Goal: Task Accomplishment & Management: Manage account settings

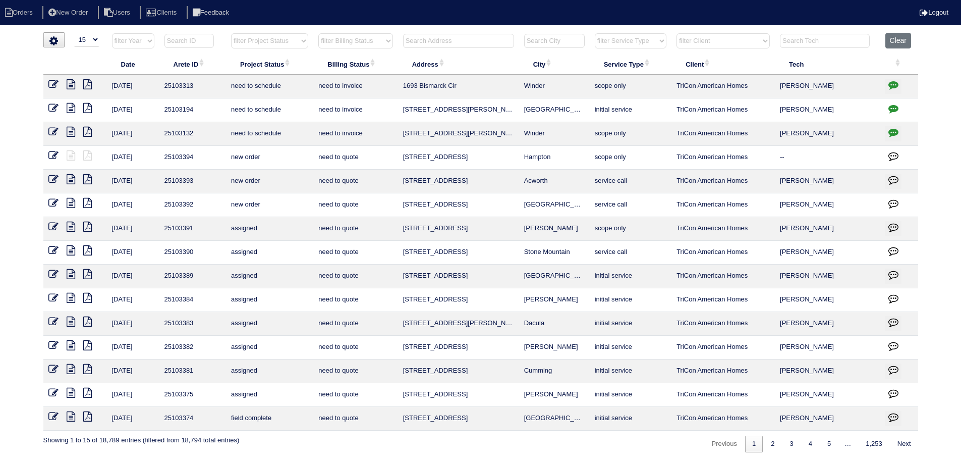
select select "15"
click at [915, 42] on th "Clear" at bounding box center [899, 43] width 38 height 21
click at [911, 42] on button "Clear" at bounding box center [898, 41] width 26 height 16
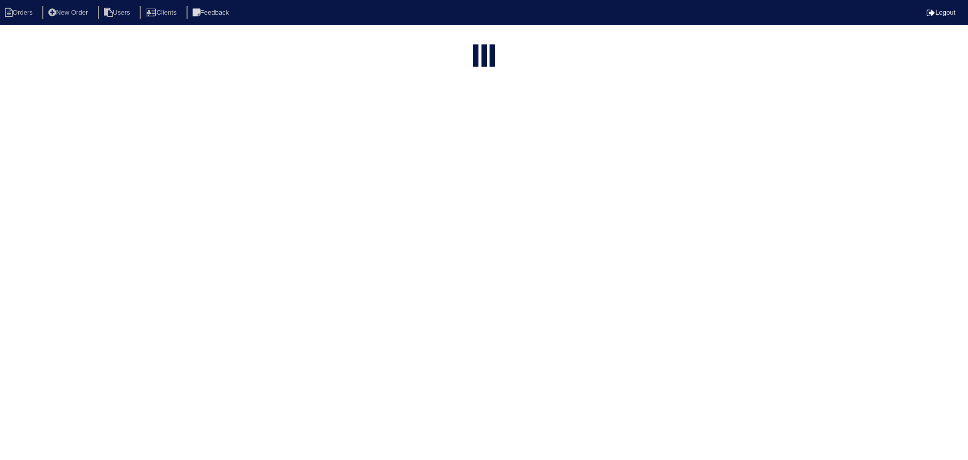
select select "15"
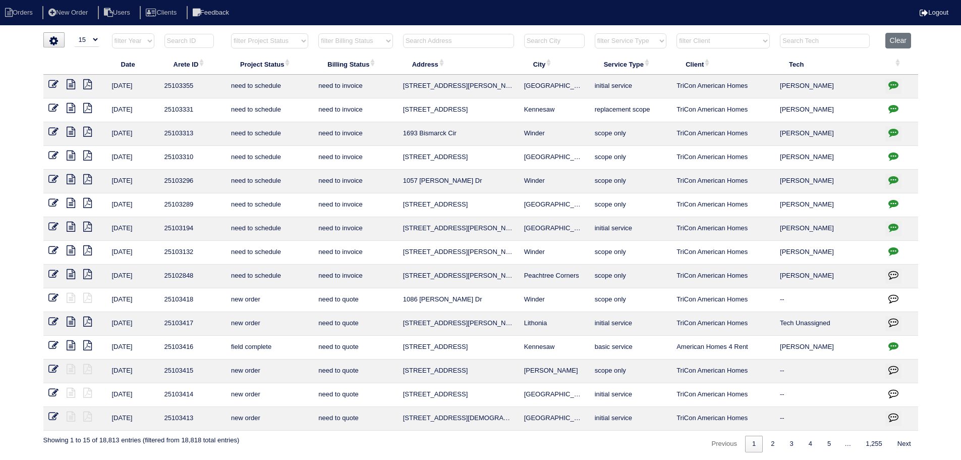
click at [290, 50] on th "filter Project Status -- Any Project Status -- new order assigned in progress f…" at bounding box center [269, 43] width 87 height 21
click at [278, 55] on th "Project Status" at bounding box center [269, 63] width 87 height 21
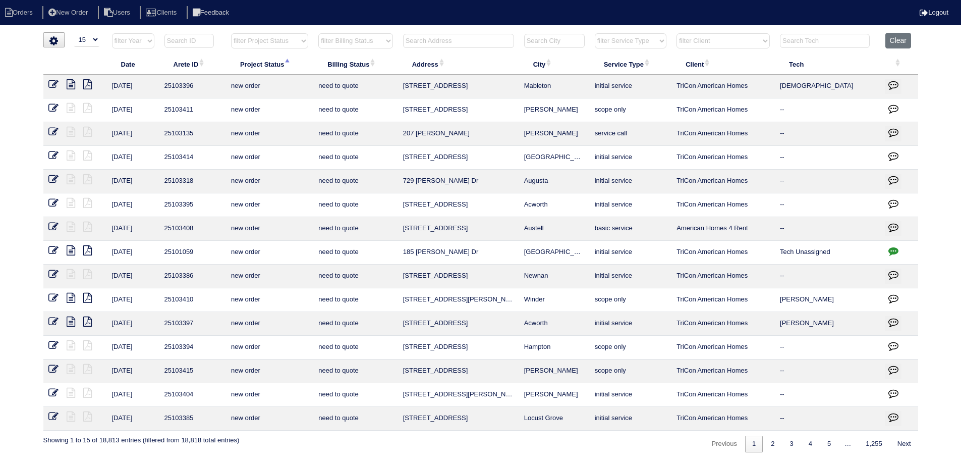
drag, startPoint x: 269, startPoint y: 41, endPoint x: 270, endPoint y: 48, distance: 7.1
click at [269, 47] on select "filter Project Status -- Any Project Status -- new order assigned in progress f…" at bounding box center [269, 40] width 77 height 15
click at [231, 33] on select "filter Project Status -- Any Project Status -- new order assigned in progress f…" at bounding box center [269, 40] width 77 height 15
select select "assigned"
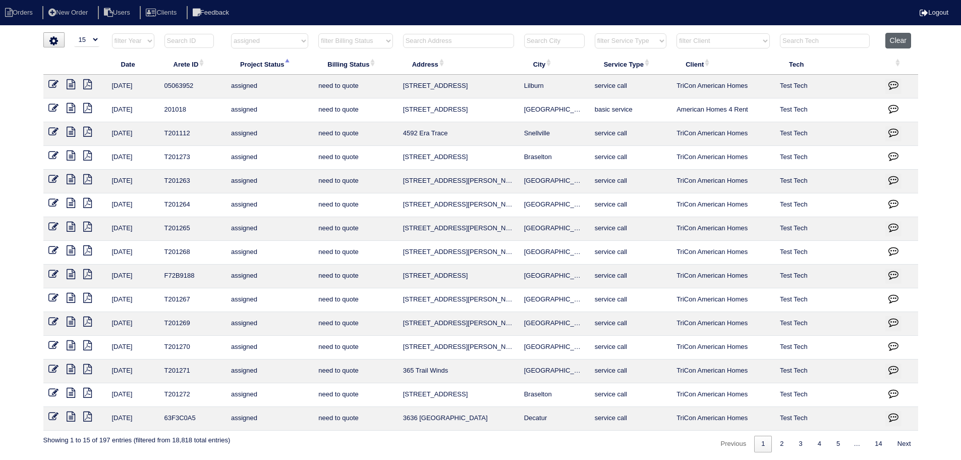
click at [906, 37] on button "Clear" at bounding box center [898, 41] width 26 height 16
select select
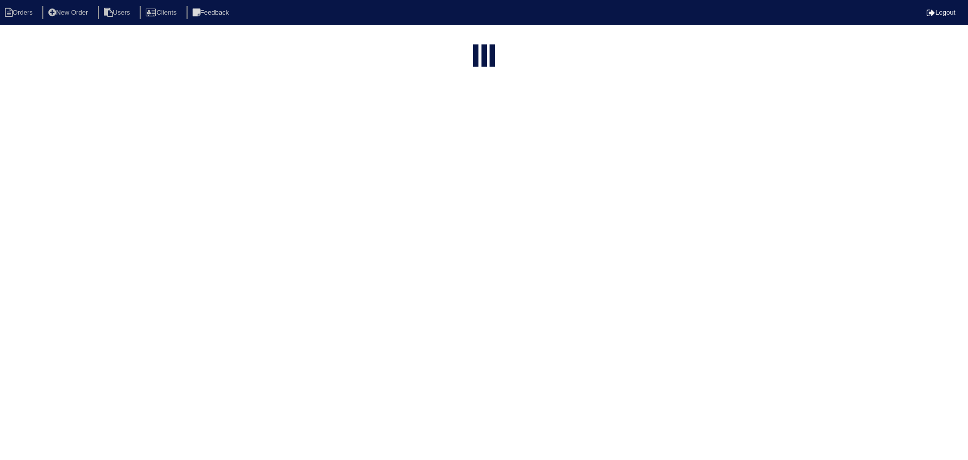
select select "15"
click at [281, 113] on select "filter Project Status -- Any Project Status -- new order assigned in progress f…" at bounding box center [269, 120] width 77 height 15
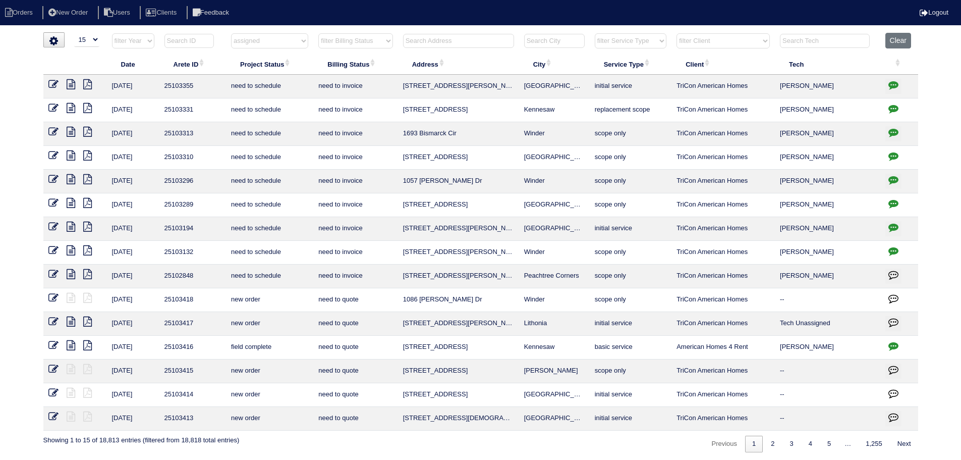
click at [231, 33] on select "filter Project Status -- Any Project Status -- new order assigned in progress f…" at bounding box center [269, 40] width 77 height 15
select select "assigned"
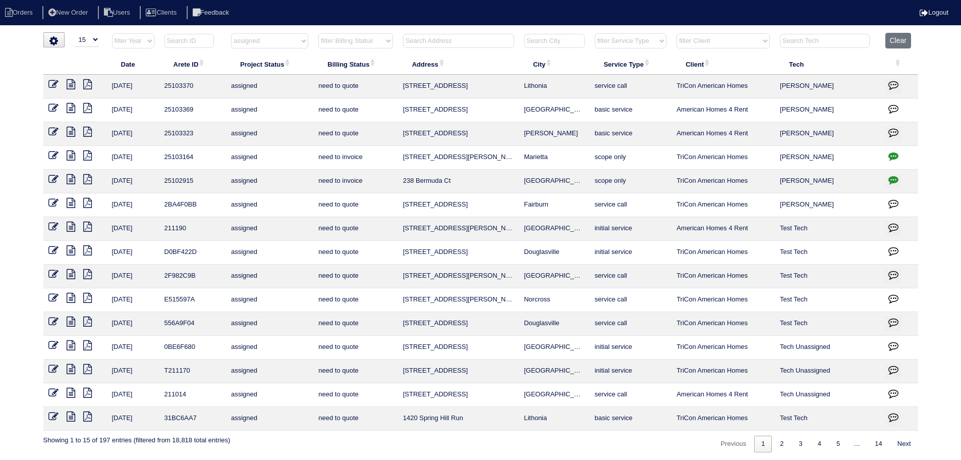
click at [58, 181] on icon at bounding box center [53, 179] width 10 height 10
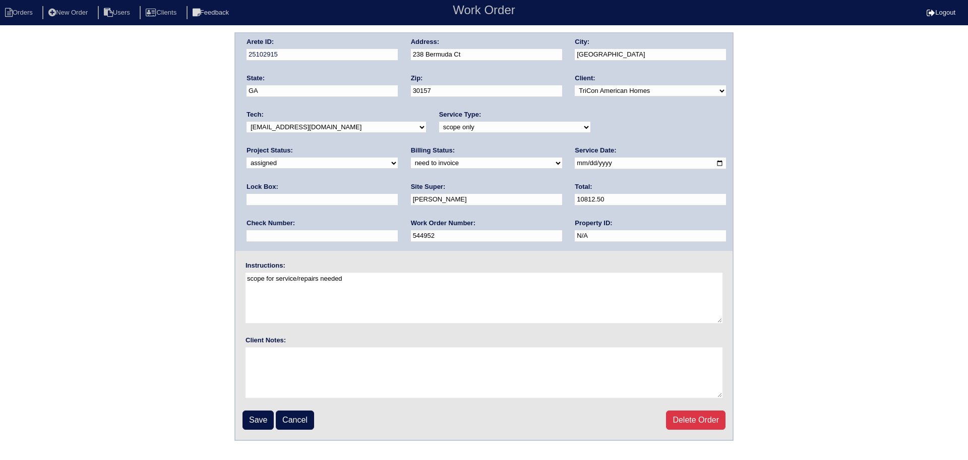
drag, startPoint x: 683, startPoint y: 126, endPoint x: 679, endPoint y: 133, distance: 8.1
click at [398, 157] on select "new order assigned in progress field complete need to schedule admin review arc…" at bounding box center [322, 162] width 151 height 11
select select "completed"
click at [398, 157] on select "new order assigned in progress field complete need to schedule admin review arc…" at bounding box center [322, 162] width 151 height 11
click at [256, 413] on input "Save" at bounding box center [258, 419] width 31 height 19
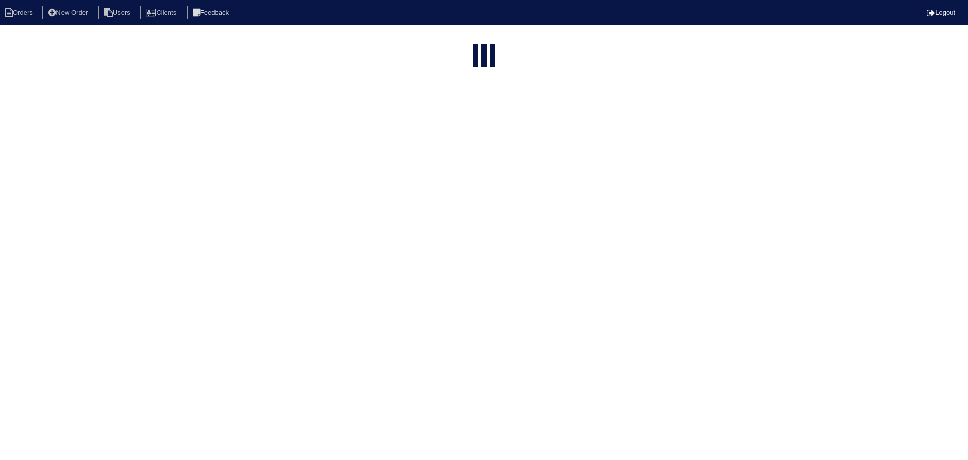
select select "15"
select select "assigned"
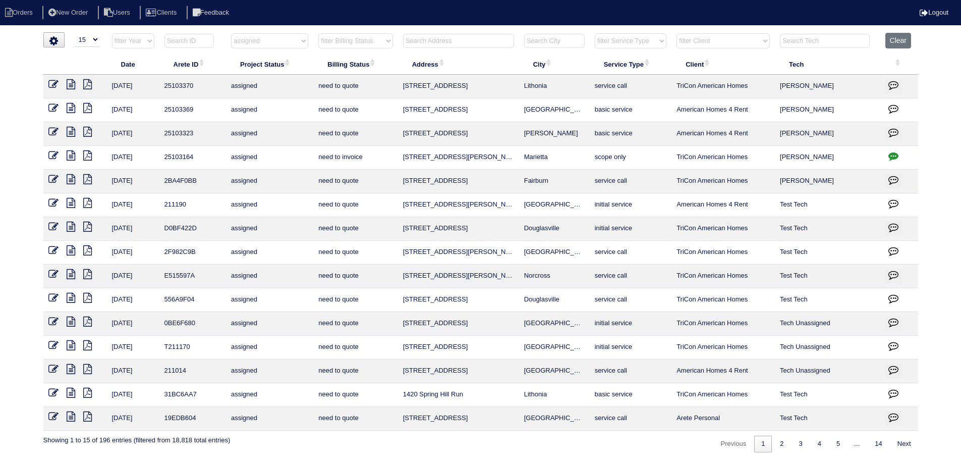
click at [888, 155] on icon "button" at bounding box center [893, 156] width 10 height 10
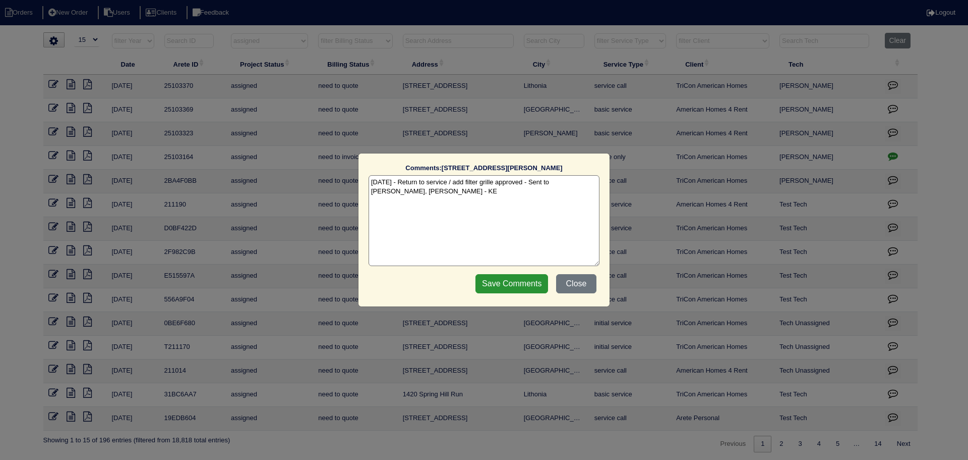
click at [888, 155] on div "Comments: 3521 Clare Cottage Trace The comments on file have changed since you …" at bounding box center [484, 230] width 968 height 460
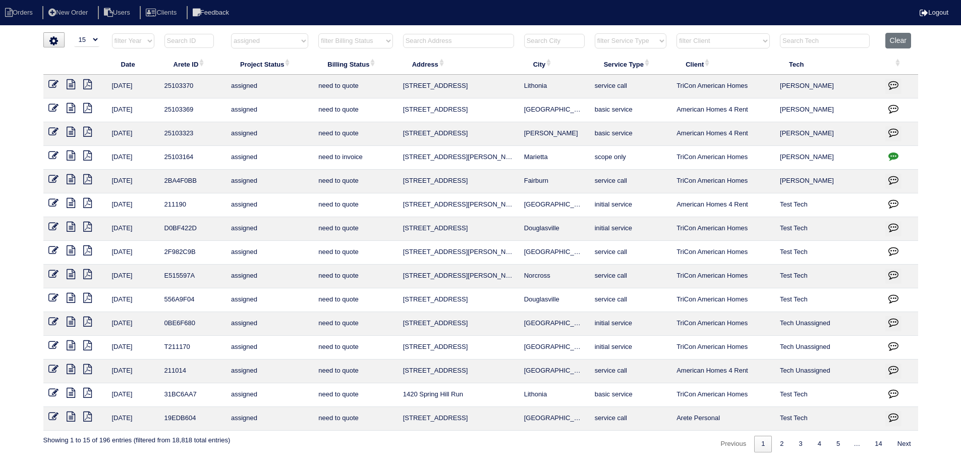
drag, startPoint x: 566, startPoint y: 160, endPoint x: 388, endPoint y: 159, distance: 178.6
click at [388, 159] on tr "9/11/25 25103164 assigned need to invoice 3521 Clare Cottage Trace Marietta sco…" at bounding box center [480, 158] width 875 height 24
copy tr "3521 Clare Cottage Trace Marietta"
click at [74, 130] on icon at bounding box center [71, 132] width 9 height 10
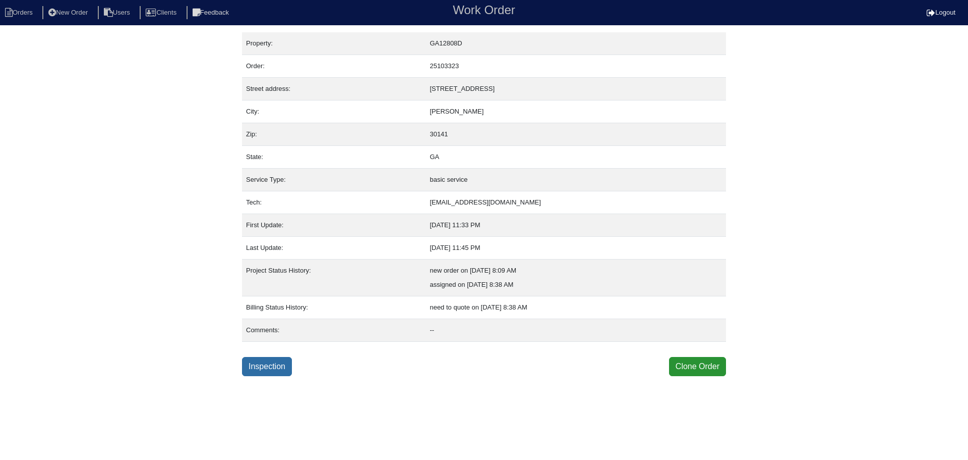
click at [280, 368] on link "Inspection" at bounding box center [267, 366] width 50 height 19
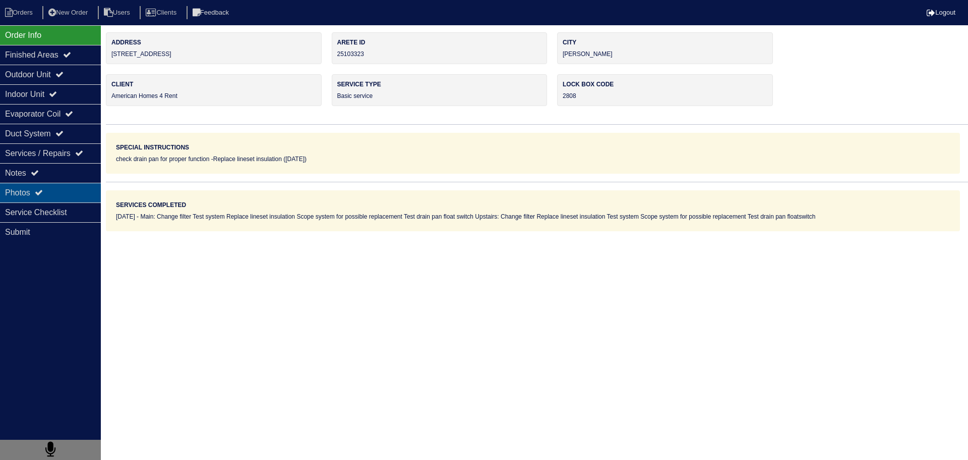
click at [66, 184] on div "Photos" at bounding box center [50, 193] width 101 height 20
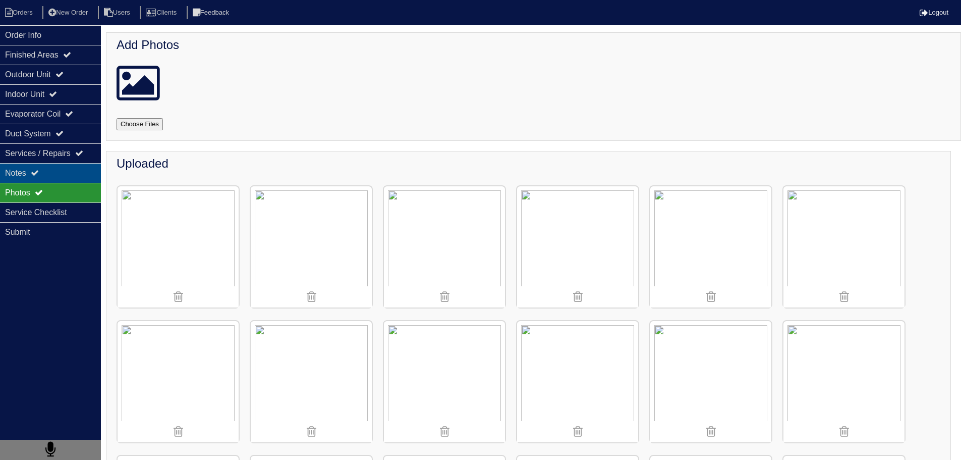
click at [65, 169] on div "Notes" at bounding box center [50, 173] width 101 height 20
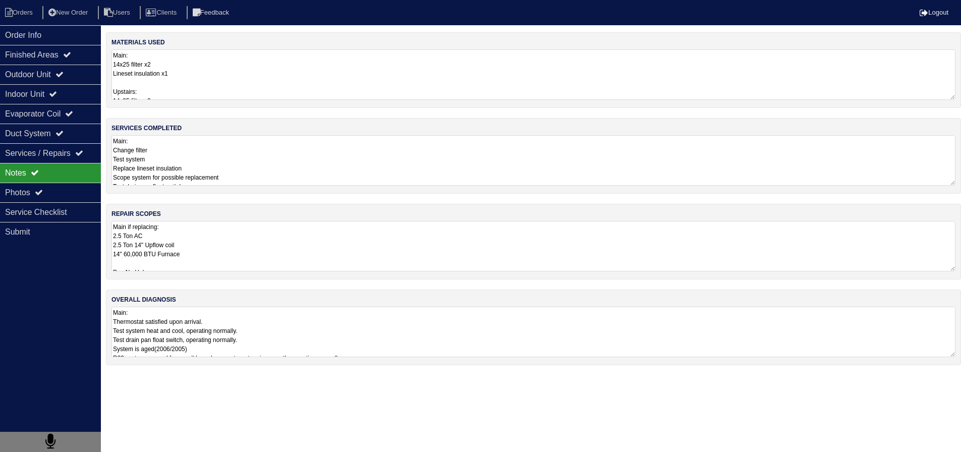
click at [209, 229] on textarea "Main if replacing: 2.5 Ton AC 2.5 Ton 14" Upflow coil 14" 60,000 BTU Furnace Pa…" at bounding box center [533, 246] width 844 height 50
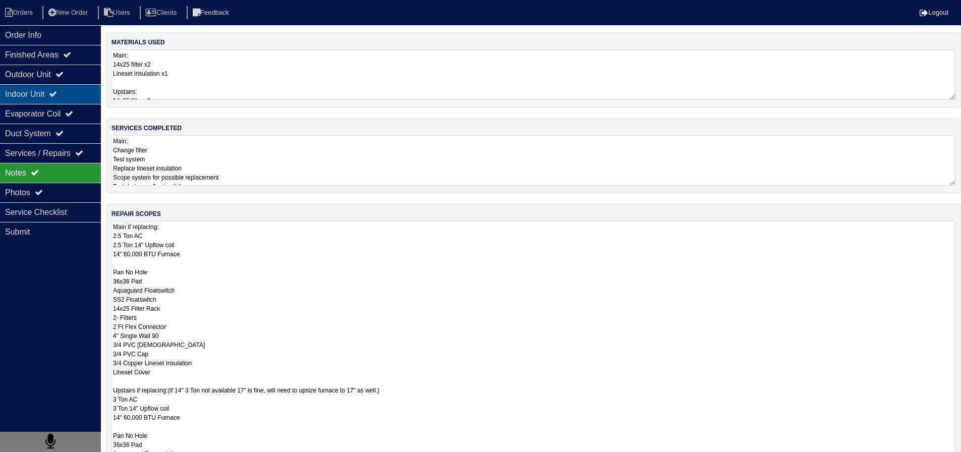
click at [69, 106] on div "Evaporator Coil" at bounding box center [50, 114] width 101 height 20
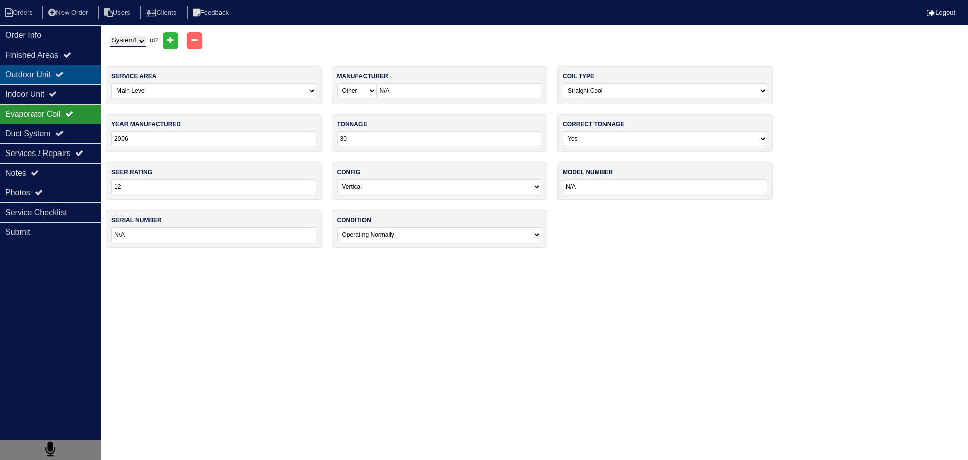
click at [60, 71] on div "Outdoor Unit" at bounding box center [50, 75] width 101 height 20
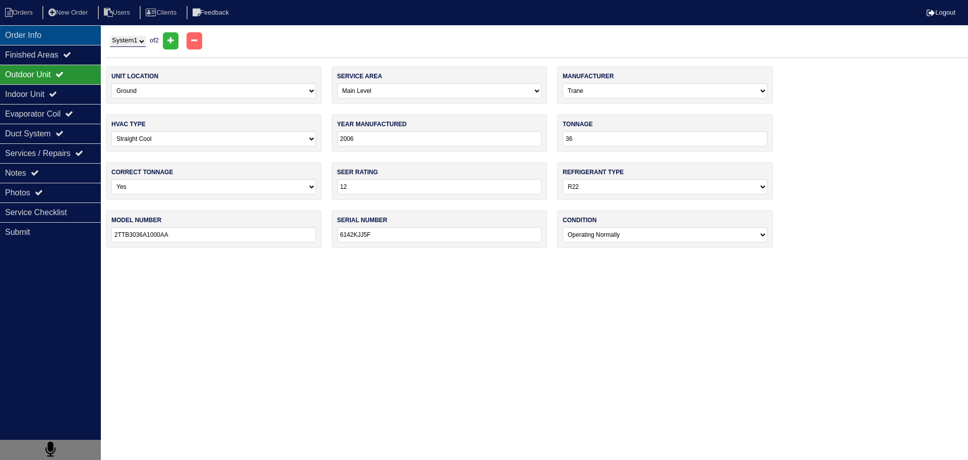
click at [49, 40] on div "Order Info" at bounding box center [50, 35] width 101 height 20
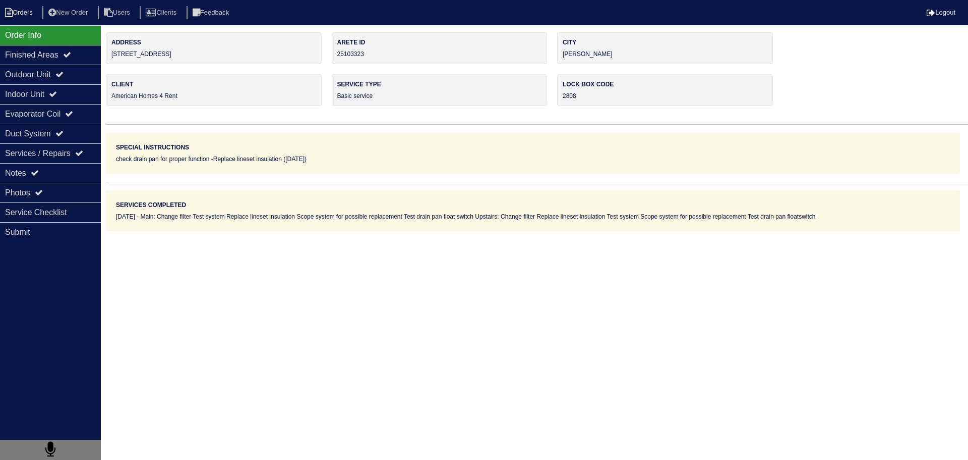
click at [31, 7] on li "Orders" at bounding box center [20, 13] width 41 height 14
select select "15"
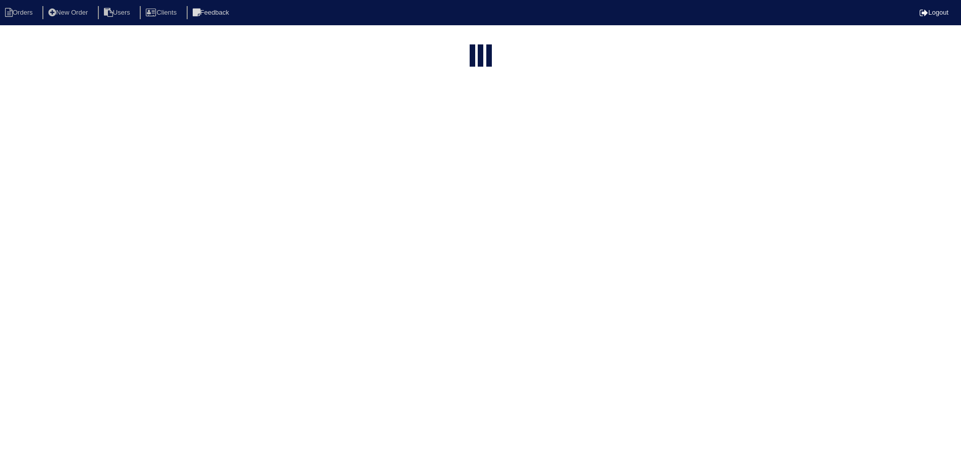
select select "assigned"
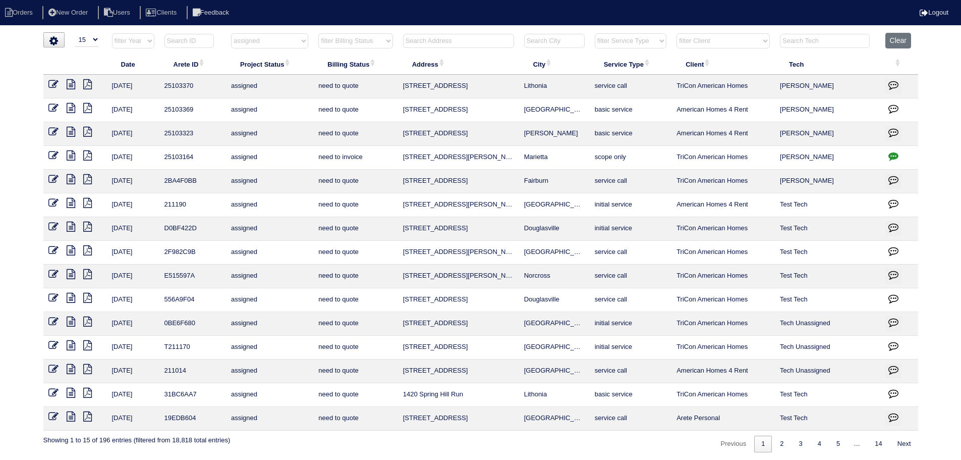
click at [58, 131] on icon at bounding box center [53, 132] width 10 height 10
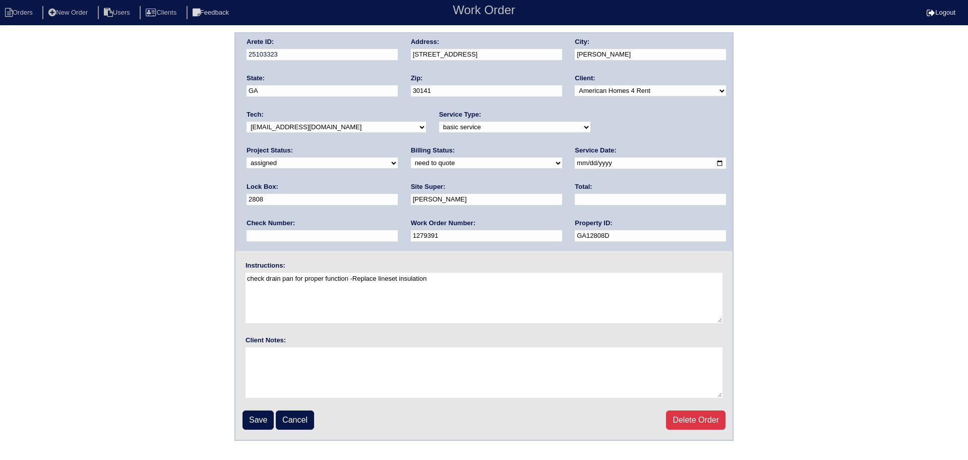
click at [398, 157] on select "new order assigned in progress field complete need to schedule admin review arc…" at bounding box center [322, 162] width 151 height 11
select select "field complete"
click at [398, 157] on select "new order assigned in progress field complete need to schedule admin review arc…" at bounding box center [322, 162] width 151 height 11
click at [274, 416] on input "Save" at bounding box center [258, 419] width 31 height 19
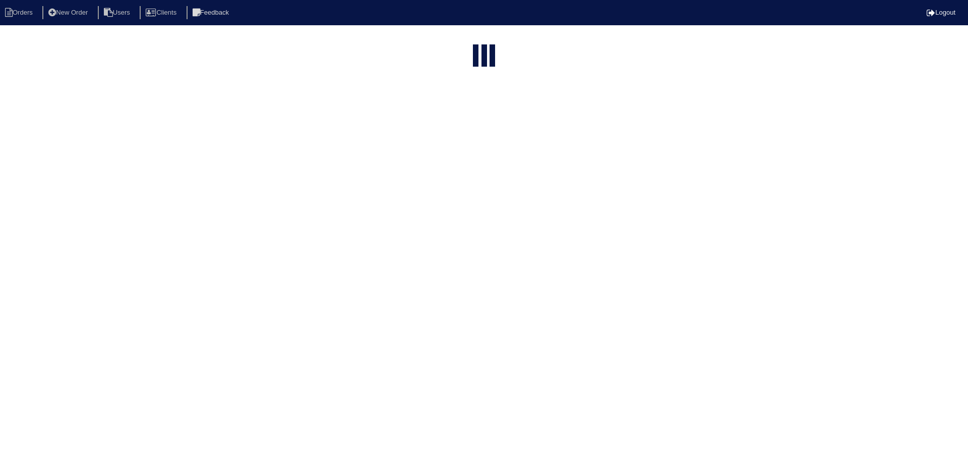
select select "15"
select select "assigned"
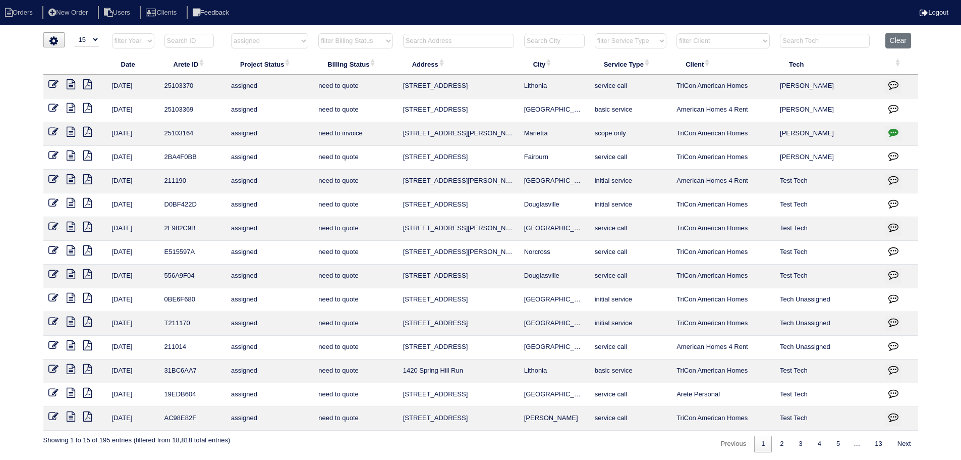
click at [53, 110] on icon at bounding box center [53, 108] width 10 height 10
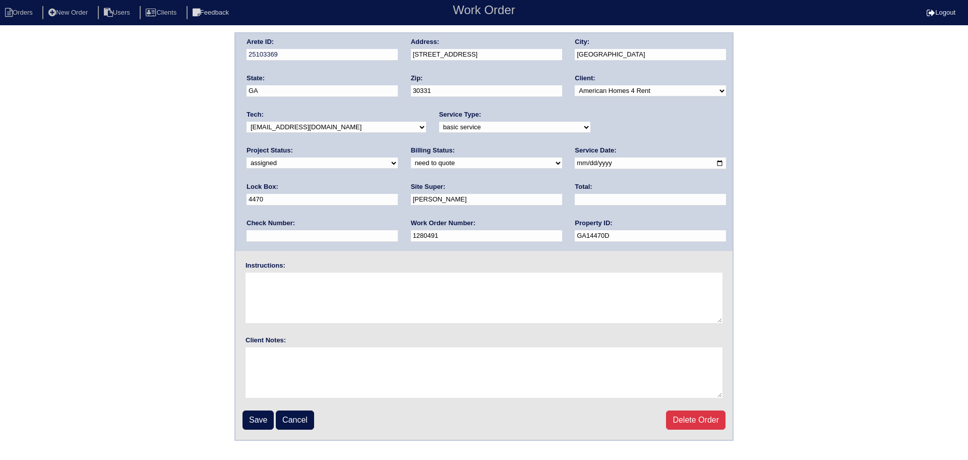
click at [398, 146] on div "Project Status: new order assigned in progress field complete need to schedule …" at bounding box center [322, 160] width 151 height 28
drag, startPoint x: 615, startPoint y: 133, endPoint x: 610, endPoint y: 144, distance: 12.0
click at [612, 138] on div "Arete ID: 25103369 Address: 380 Cascade Rise Ct SW City: Atlanta State: GA Zip:…" at bounding box center [484, 141] width 497 height 217
drag, startPoint x: 613, startPoint y: 127, endPoint x: 612, endPoint y: 136, distance: 9.1
click at [398, 146] on div "Project Status: new order assigned in progress field complete need to schedule …" at bounding box center [322, 160] width 151 height 28
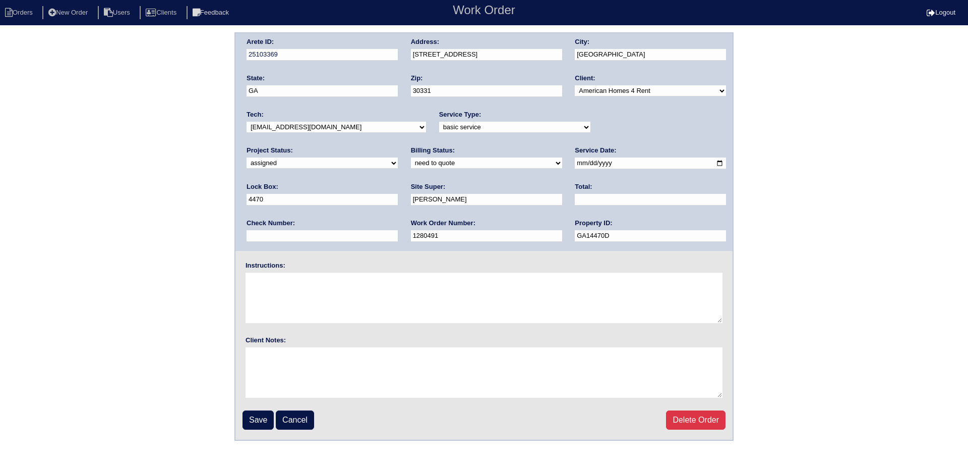
select select "field complete"
click at [398, 157] on select "new order assigned in progress field complete need to schedule admin review arc…" at bounding box center [322, 162] width 151 height 11
click at [264, 424] on input "Save" at bounding box center [258, 419] width 31 height 19
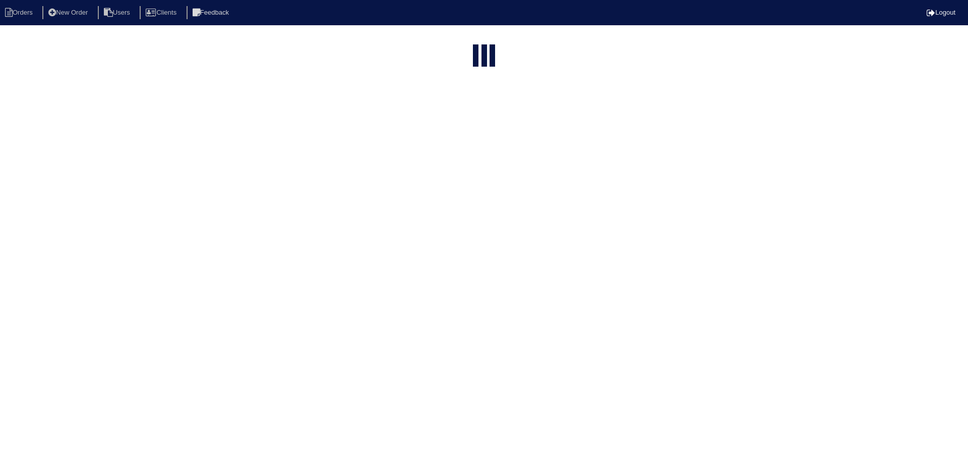
select select "15"
select select "assigned"
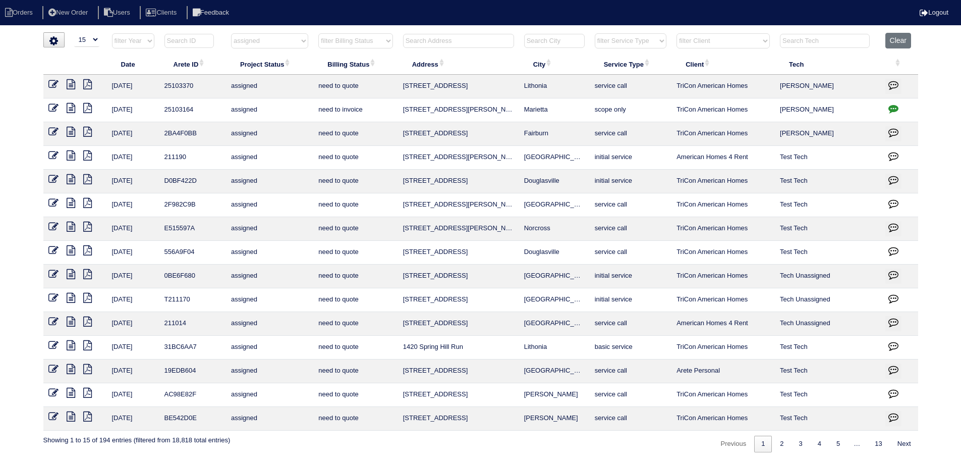
click at [69, 83] on icon at bounding box center [71, 84] width 9 height 10
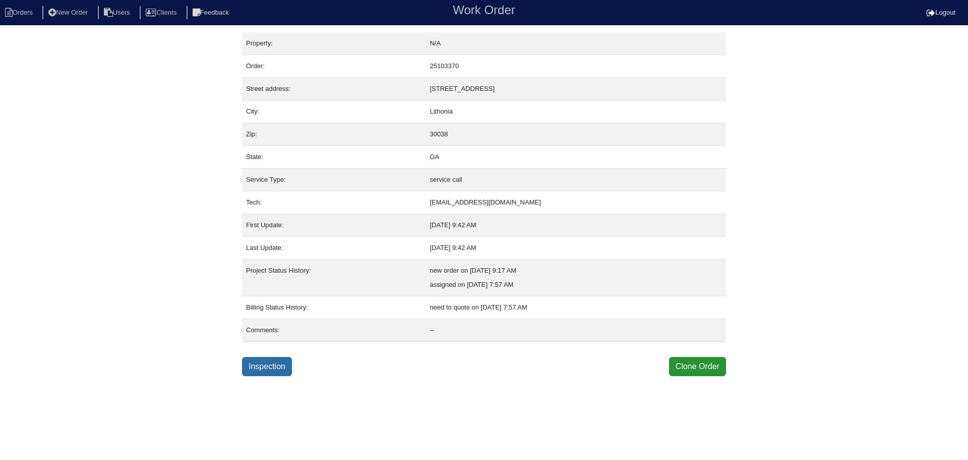
click at [271, 369] on link "Inspection" at bounding box center [267, 366] width 50 height 19
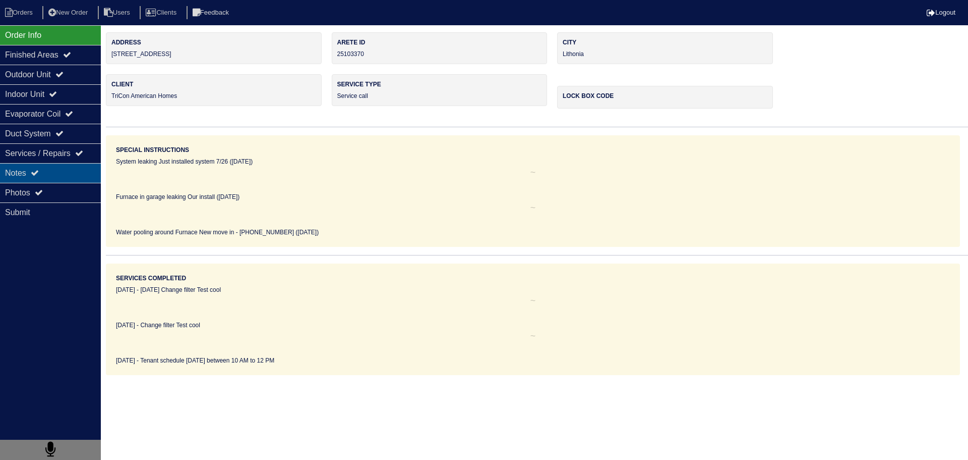
click at [49, 178] on div "Notes" at bounding box center [50, 173] width 101 height 20
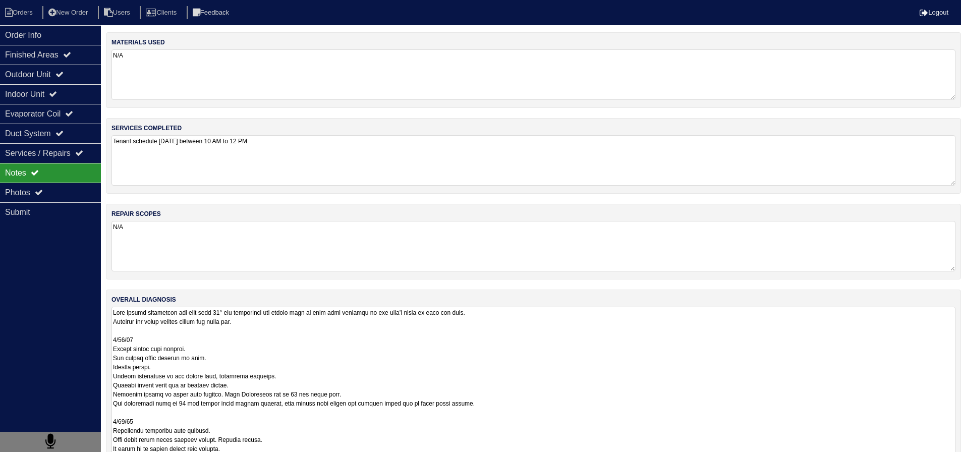
click at [189, 340] on textarea at bounding box center [533, 421] width 844 height 229
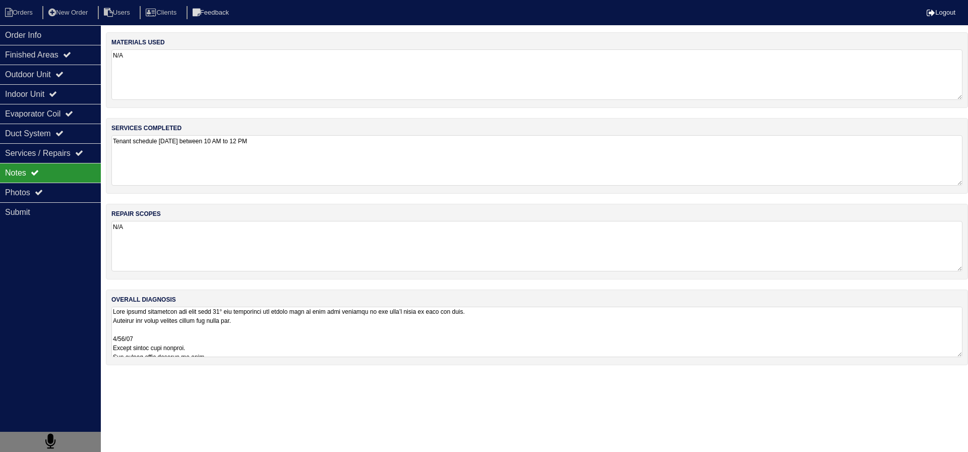
click at [53, 33] on div "Order Info" at bounding box center [50, 35] width 101 height 20
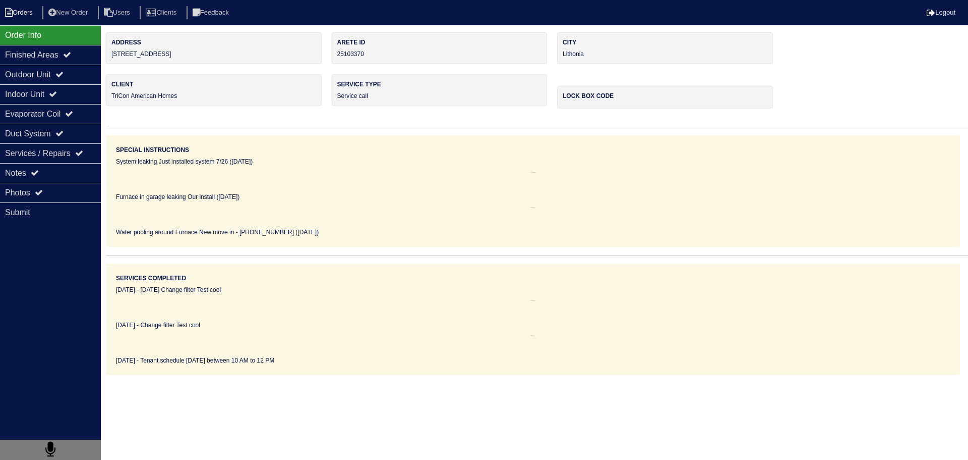
click at [35, 9] on li "Orders" at bounding box center [20, 13] width 41 height 14
select select "15"
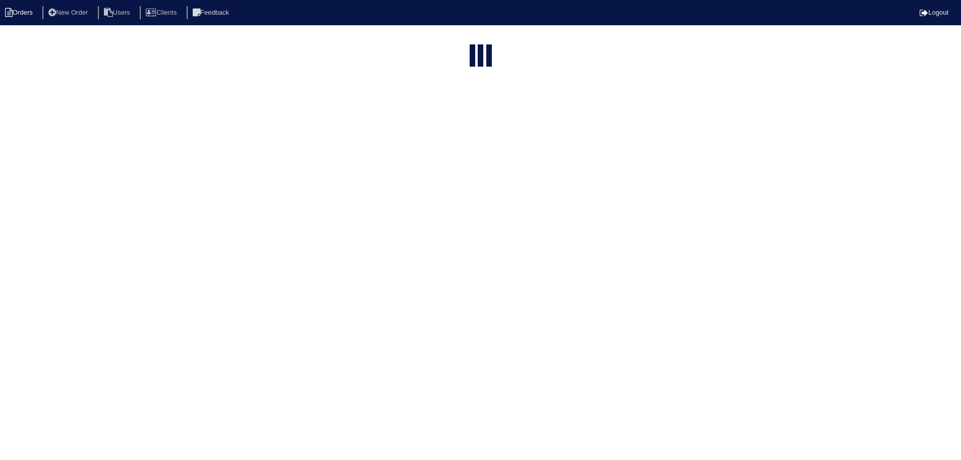
select select "assigned"
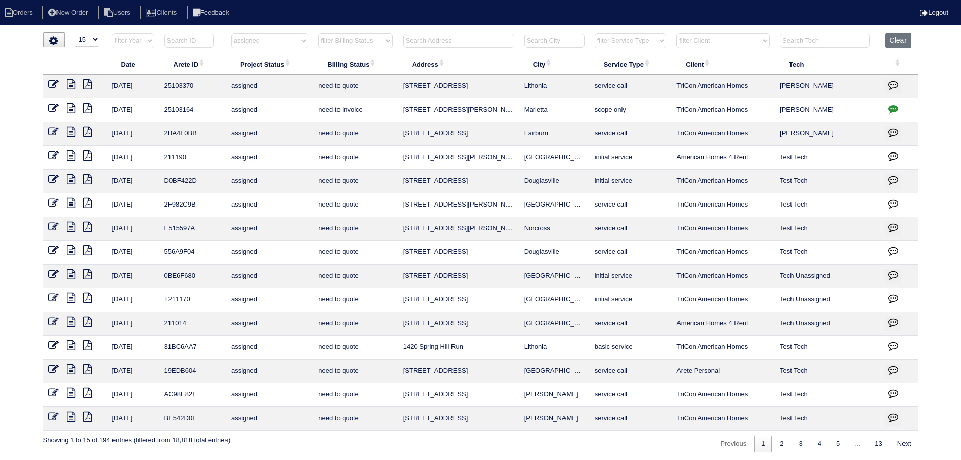
drag, startPoint x: 892, startPoint y: 37, endPoint x: 884, endPoint y: 39, distance: 8.5
click at [892, 37] on button "Clear" at bounding box center [898, 41] width 26 height 16
select select
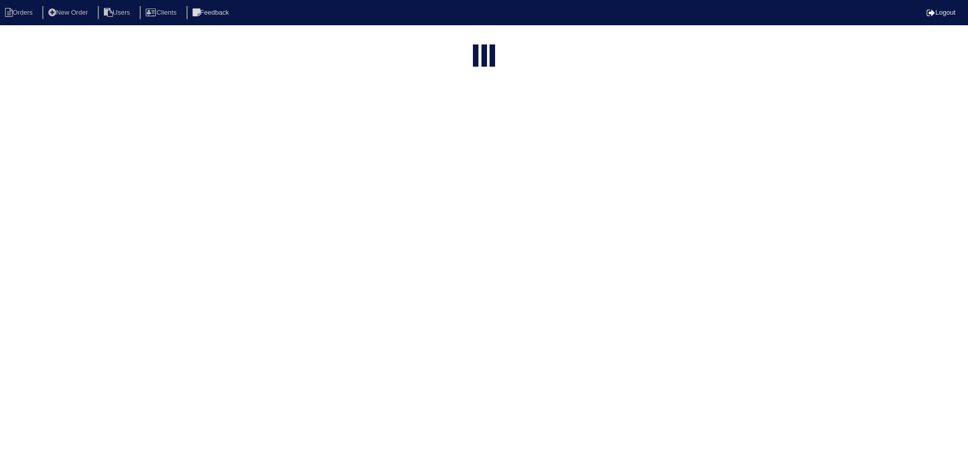
select select "15"
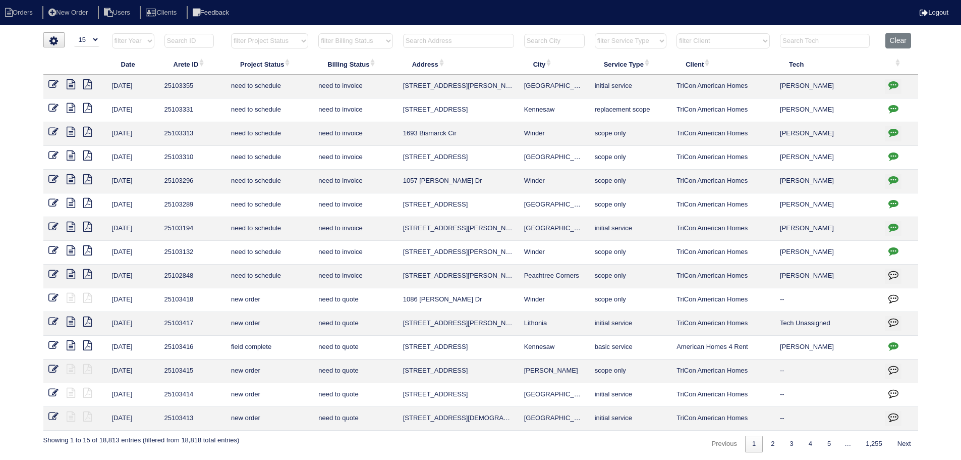
drag, startPoint x: 640, startPoint y: 42, endPoint x: 639, endPoint y: 47, distance: 5.6
click at [640, 42] on select "filter Service Type -- Any Service Type -- initial service basic service mainte…" at bounding box center [631, 40] width 72 height 15
click at [595, 33] on select "filter Service Type -- Any Service Type -- initial service basic service mainte…" at bounding box center [631, 40] width 72 height 15
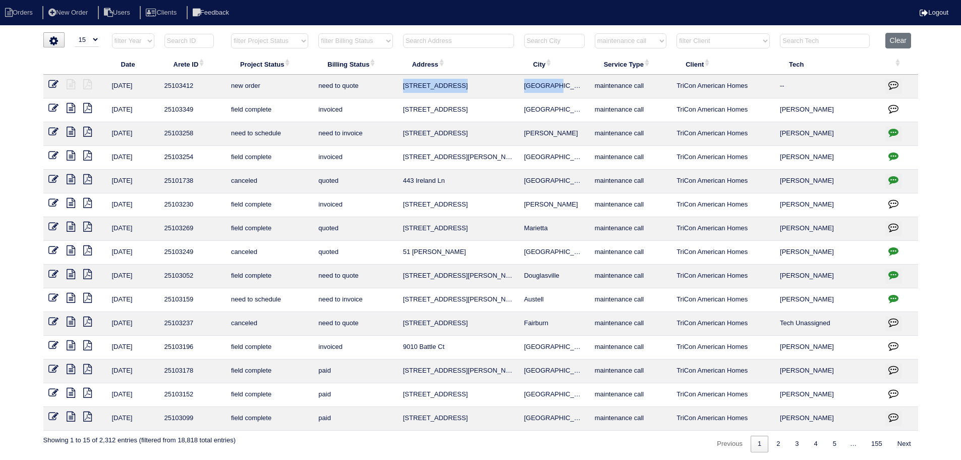
drag, startPoint x: 563, startPoint y: 86, endPoint x: 432, endPoint y: 84, distance: 131.7
click at [403, 85] on tr "9/15/25 25103412 new order need to quote 170 E Rdg Wy Woodstock maintenance cal…" at bounding box center [480, 87] width 875 height 24
copy tr "170 E Rdg Wy Woodstock"
click at [645, 39] on select "filter Service Type -- Any Service Type -- initial service basic service mainte…" at bounding box center [631, 40] width 72 height 15
click at [595, 33] on select "filter Service Type -- Any Service Type -- initial service basic service mainte…" at bounding box center [631, 40] width 72 height 15
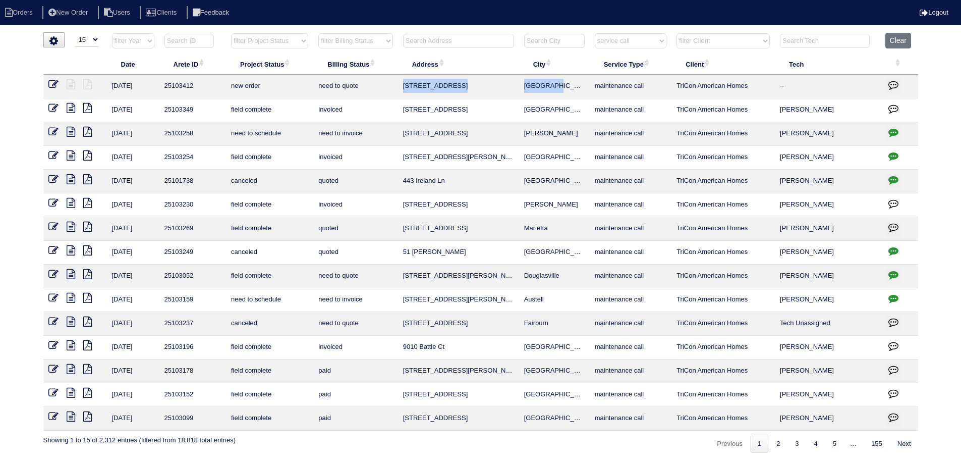
select select "service call"
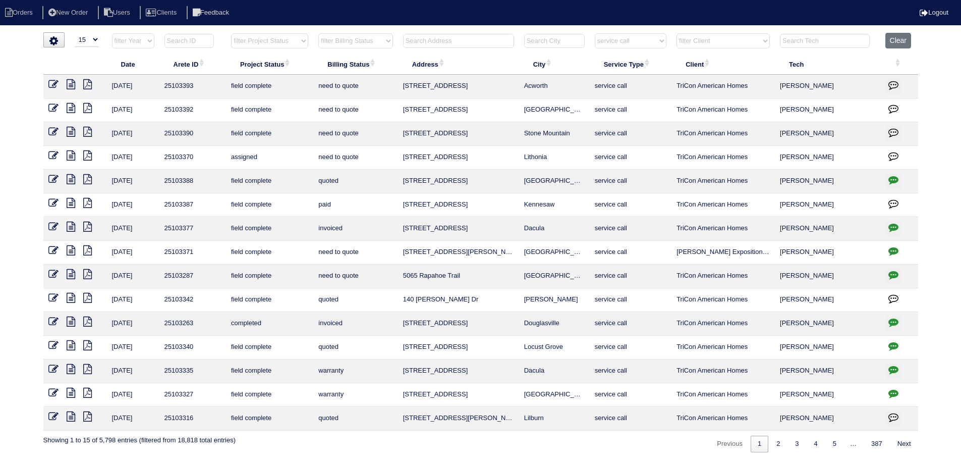
click at [73, 133] on icon at bounding box center [71, 132] width 9 height 10
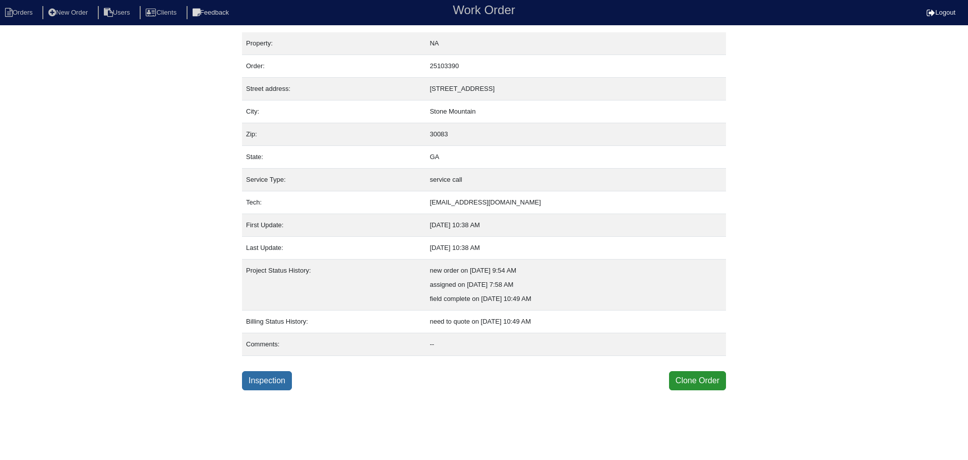
click at [275, 372] on link "Inspection" at bounding box center [267, 380] width 50 height 19
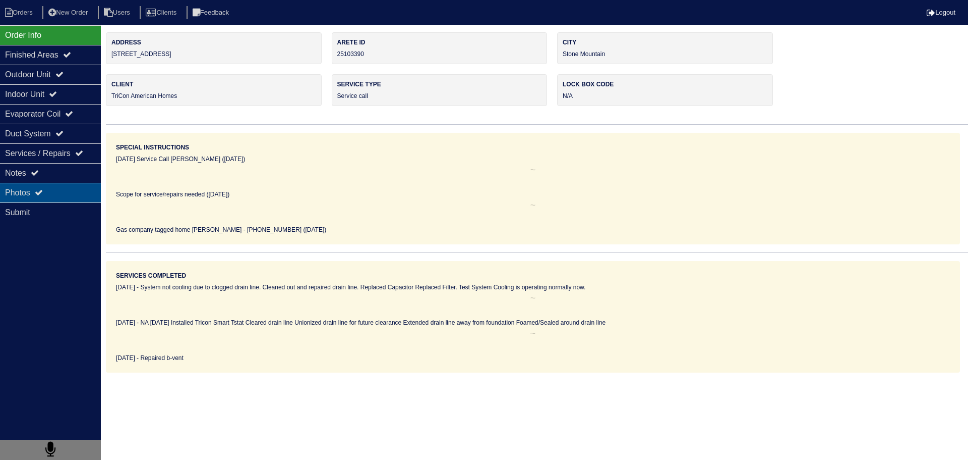
click at [11, 185] on div "Photos" at bounding box center [50, 193] width 101 height 20
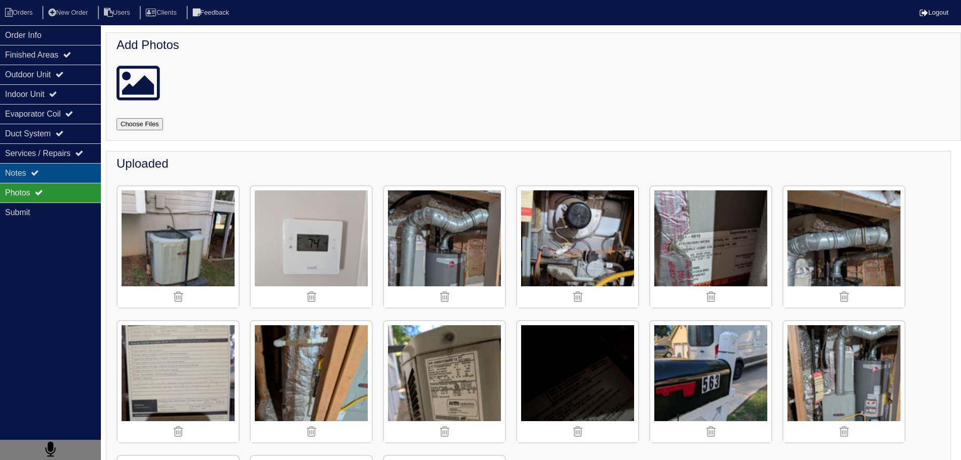
click at [21, 179] on div "Notes" at bounding box center [50, 173] width 101 height 20
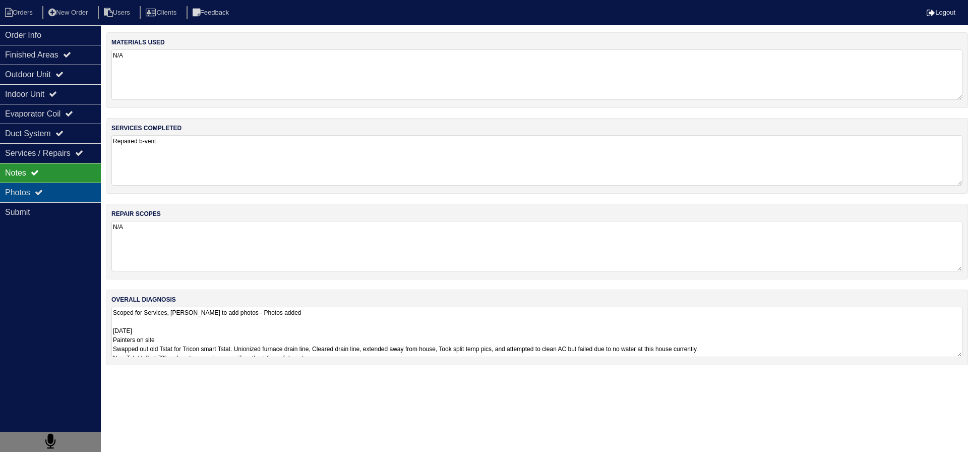
click at [35, 189] on div "Photos" at bounding box center [50, 193] width 101 height 20
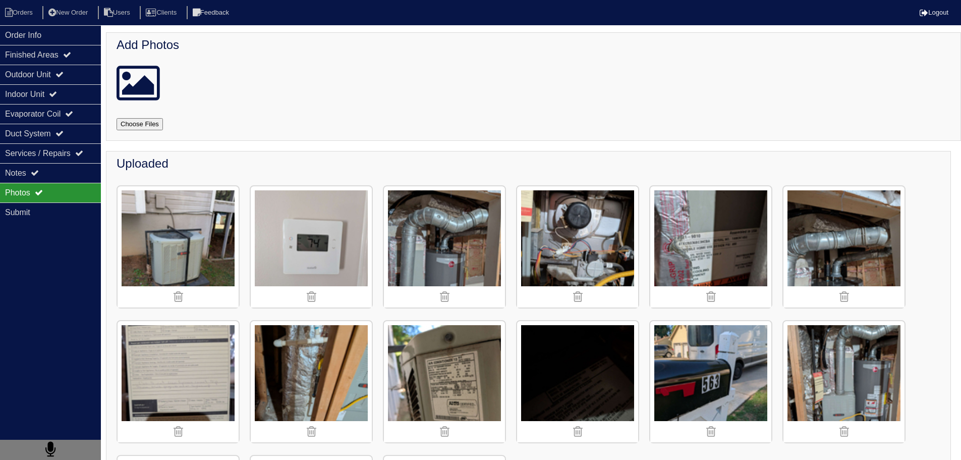
scroll to position [139, 0]
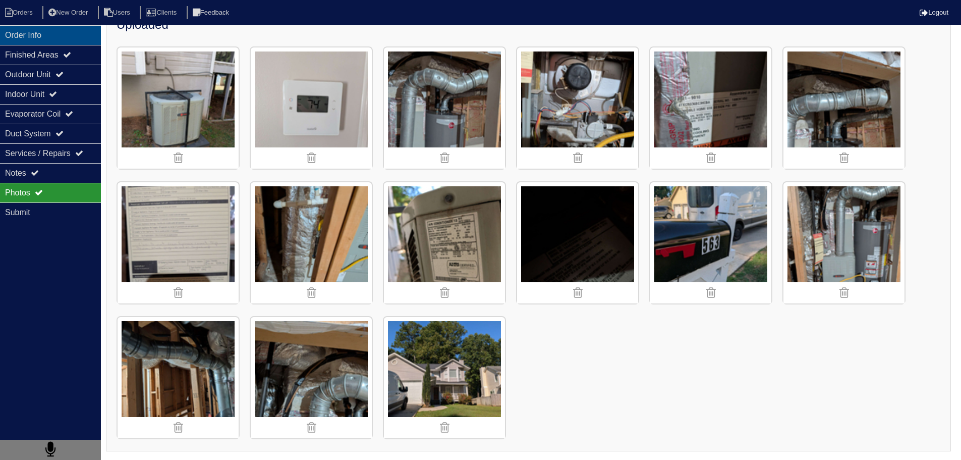
click at [75, 39] on div "Order Info" at bounding box center [50, 35] width 101 height 20
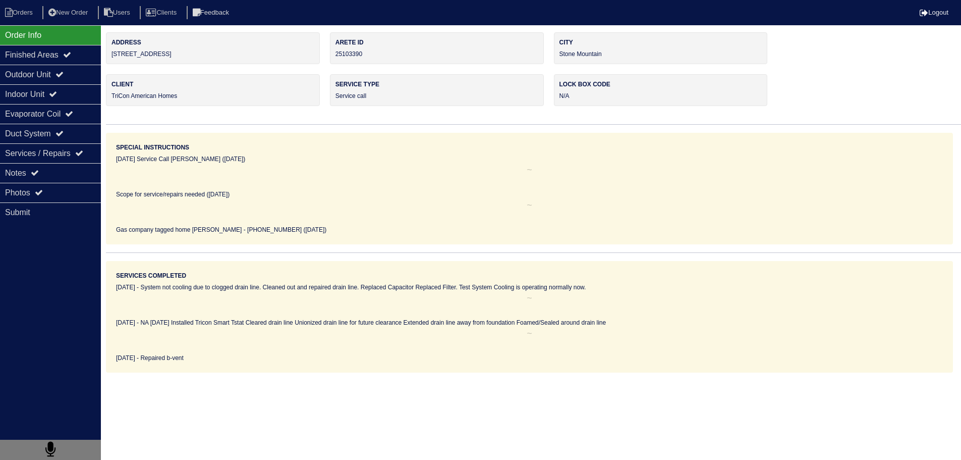
scroll to position [0, 0]
click at [39, 15] on li "Orders" at bounding box center [20, 13] width 41 height 14
select select "15"
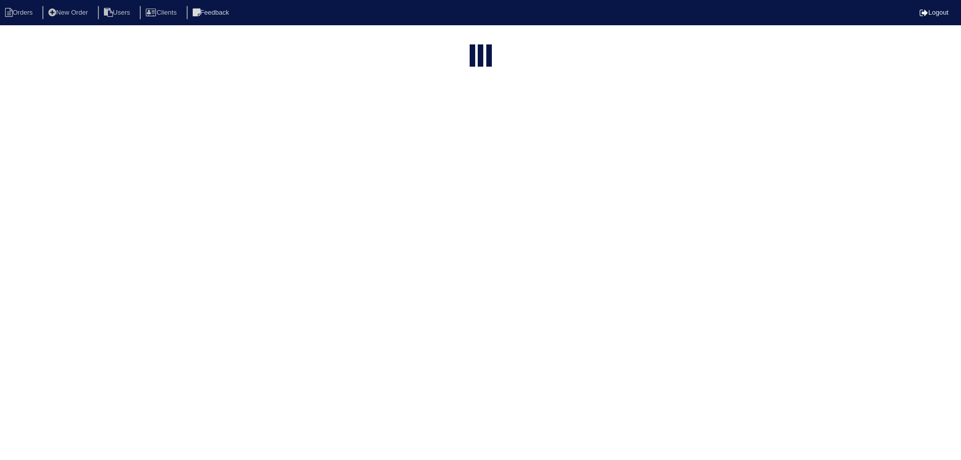
select select "service call"
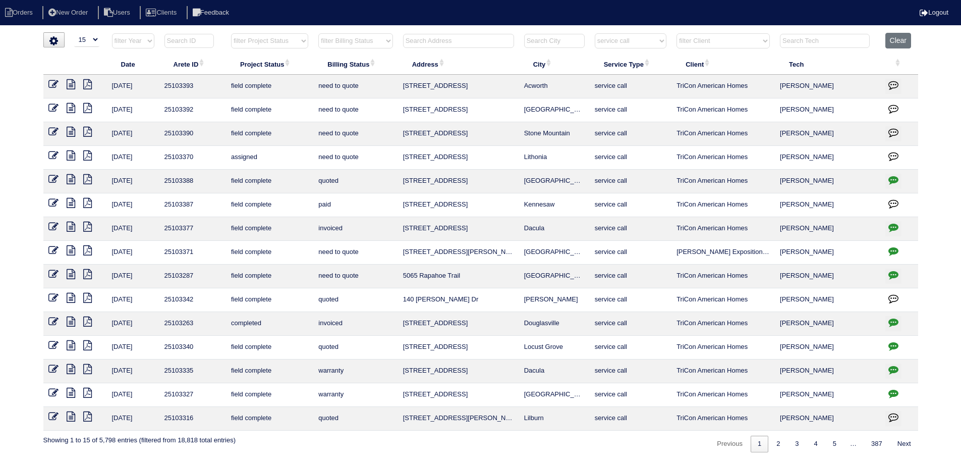
click at [72, 107] on icon at bounding box center [71, 108] width 9 height 10
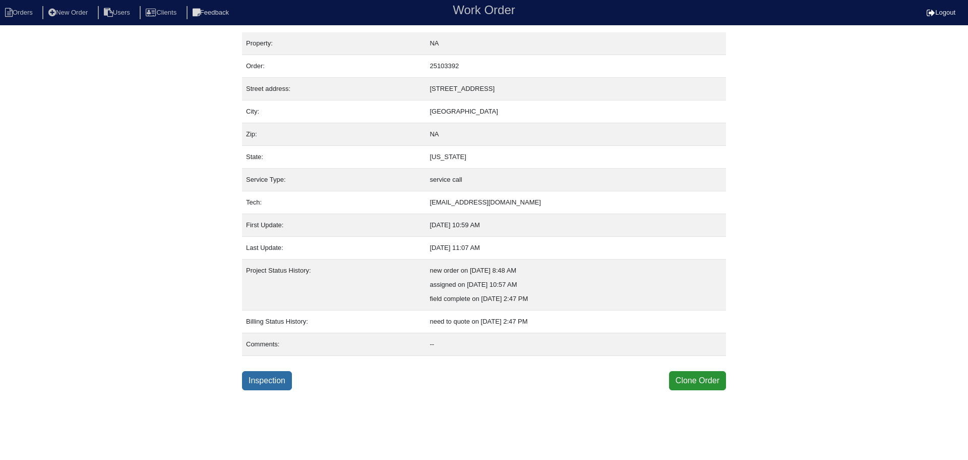
click at [288, 377] on link "Inspection" at bounding box center [267, 380] width 50 height 19
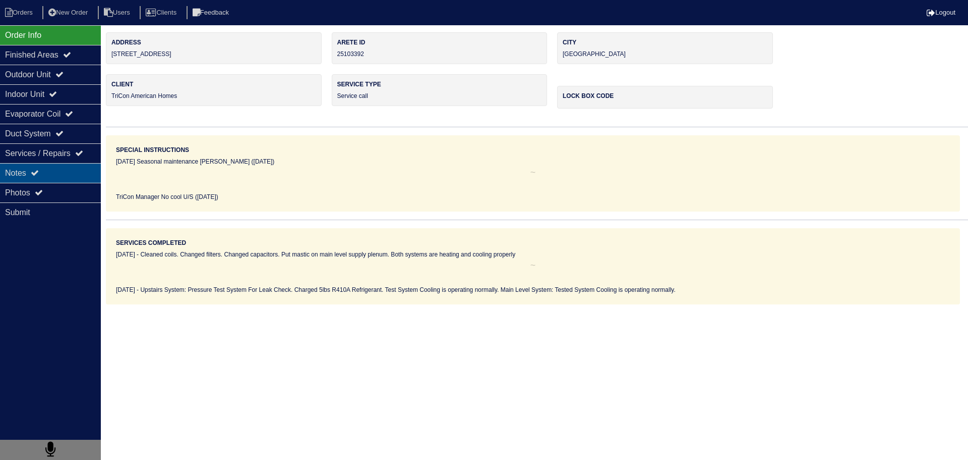
click at [29, 177] on div "Notes" at bounding box center [50, 173] width 101 height 20
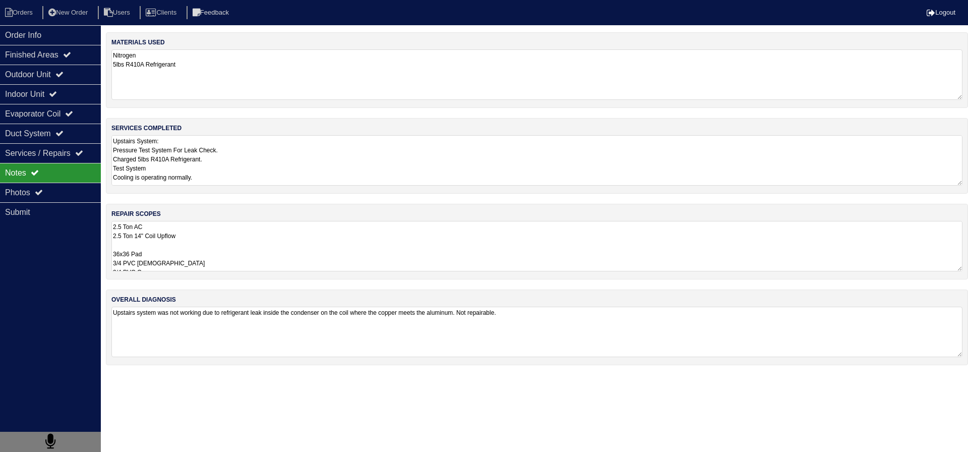
click at [179, 226] on textarea "2.5 Ton AC 2.5 Ton 14" Coil Upflow 36x36 Pad 3/4 PVC [DEMOGRAPHIC_DATA] 3/4 PVC…" at bounding box center [536, 246] width 851 height 50
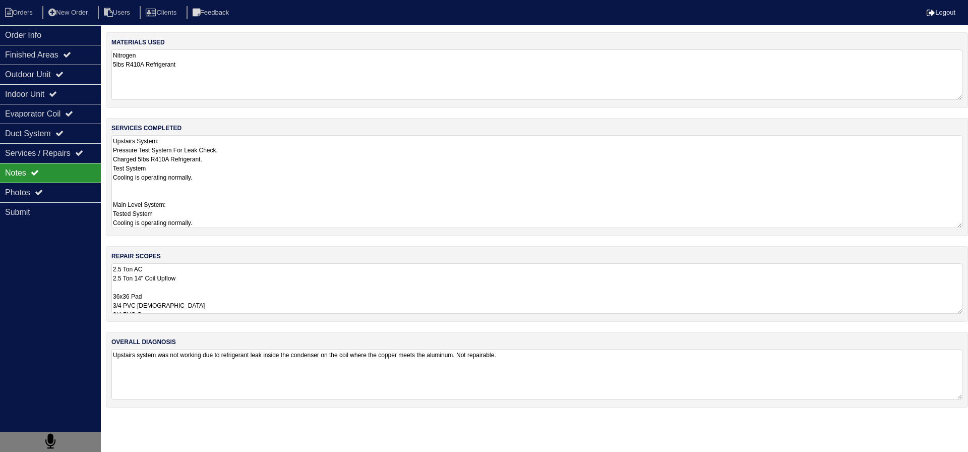
click at [180, 159] on textarea "Upstairs System: Pressure Test System For Leak Check. Charged 5lbs R410A Refrig…" at bounding box center [536, 181] width 851 height 93
click at [71, 42] on div "Order Info" at bounding box center [50, 35] width 101 height 20
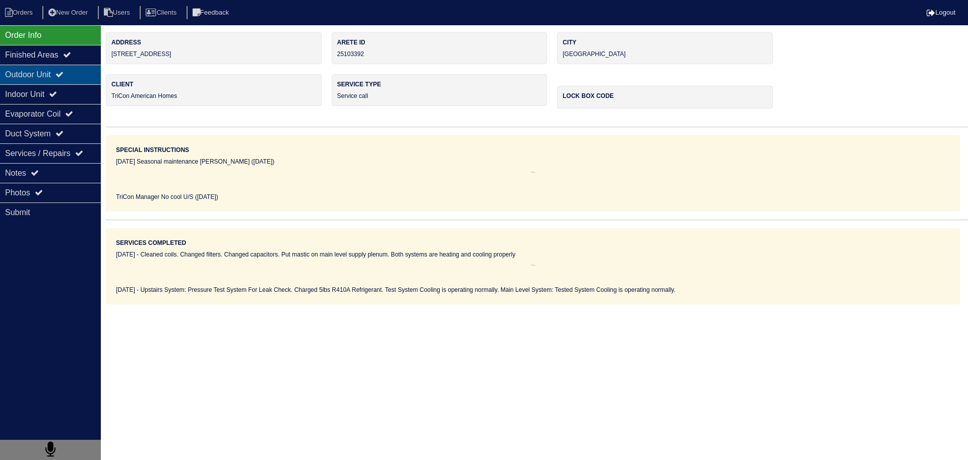
click at [59, 75] on div "Outdoor Unit" at bounding box center [50, 75] width 101 height 20
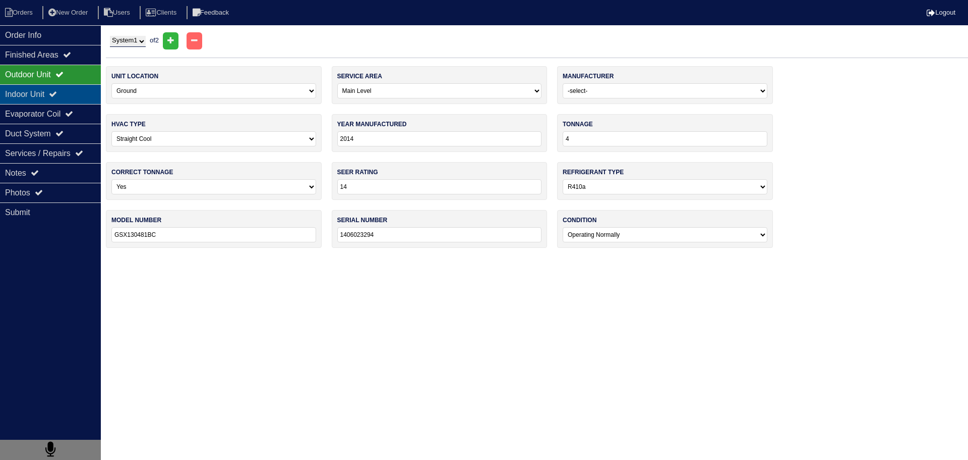
click at [55, 90] on div "Indoor Unit" at bounding box center [50, 94] width 101 height 20
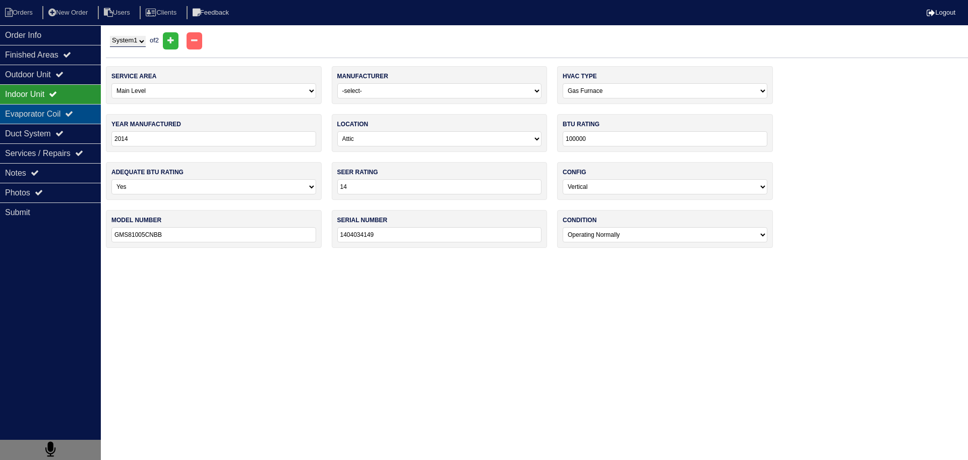
click at [52, 108] on div "Evaporator Coil" at bounding box center [50, 114] width 101 height 20
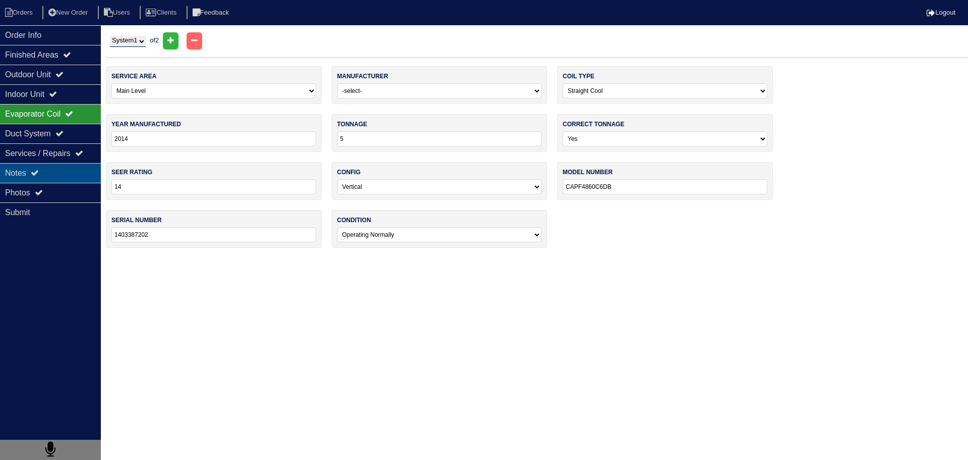
click at [73, 169] on div "Notes" at bounding box center [50, 173] width 101 height 20
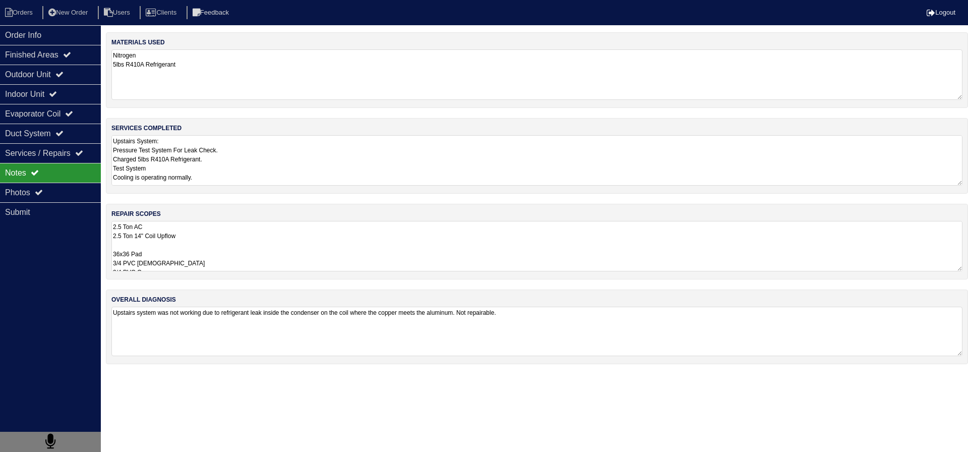
click at [234, 334] on textarea "Upstairs system was not working due to refrigerant leak inside the condenser on…" at bounding box center [536, 331] width 851 height 49
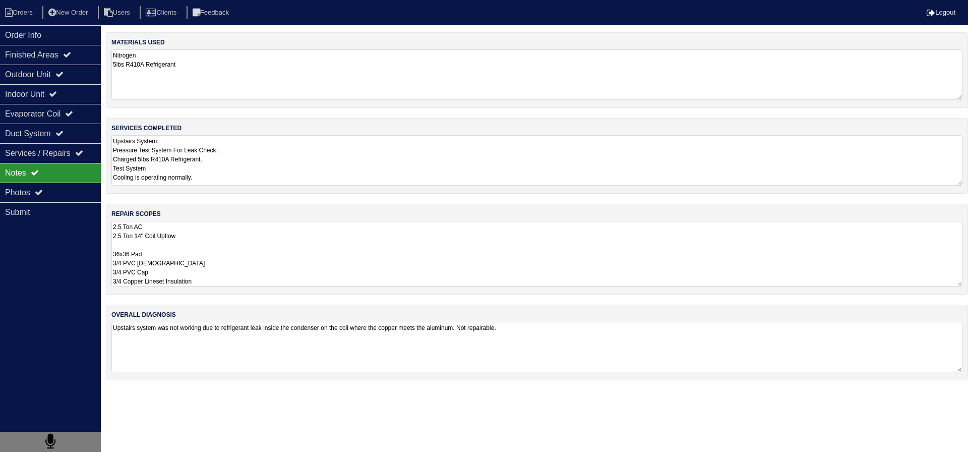
click at [203, 265] on textarea "2.5 Ton AC 2.5 Ton 14" Coil Upflow 36x36 Pad 3/4 PVC [DEMOGRAPHIC_DATA] 3/4 PVC…" at bounding box center [536, 254] width 851 height 66
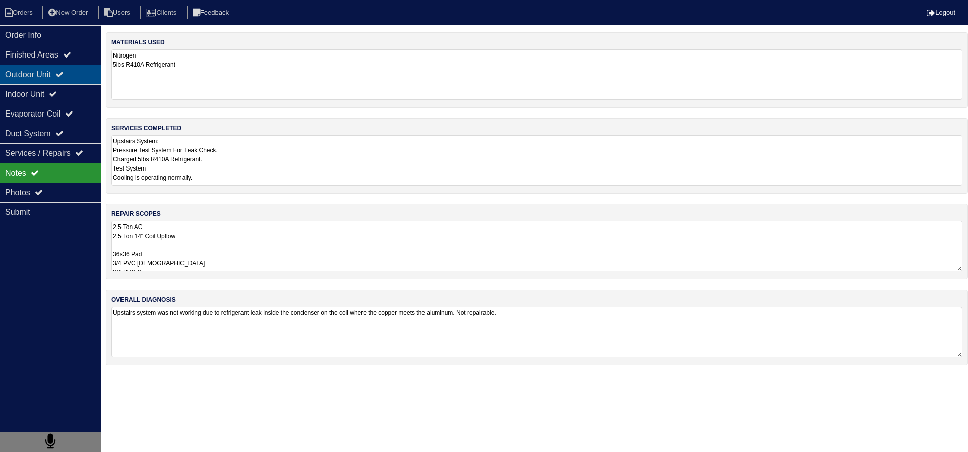
click at [65, 70] on div "Outdoor Unit" at bounding box center [50, 75] width 101 height 20
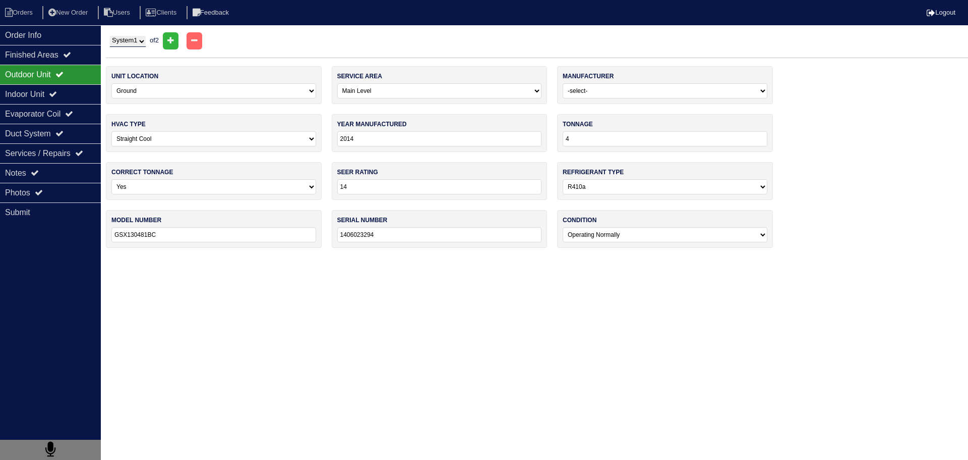
drag, startPoint x: 153, startPoint y: 30, endPoint x: 141, endPoint y: 39, distance: 15.5
click at [152, 32] on html "Orders New Order Users Clients Feedback Logout Orders New Order Users Clients M…" at bounding box center [484, 129] width 968 height 258
drag, startPoint x: 141, startPoint y: 39, endPoint x: 143, endPoint y: 47, distance: 7.8
click at [141, 42] on select "System 1 System 2" at bounding box center [128, 41] width 36 height 11
select select "2"
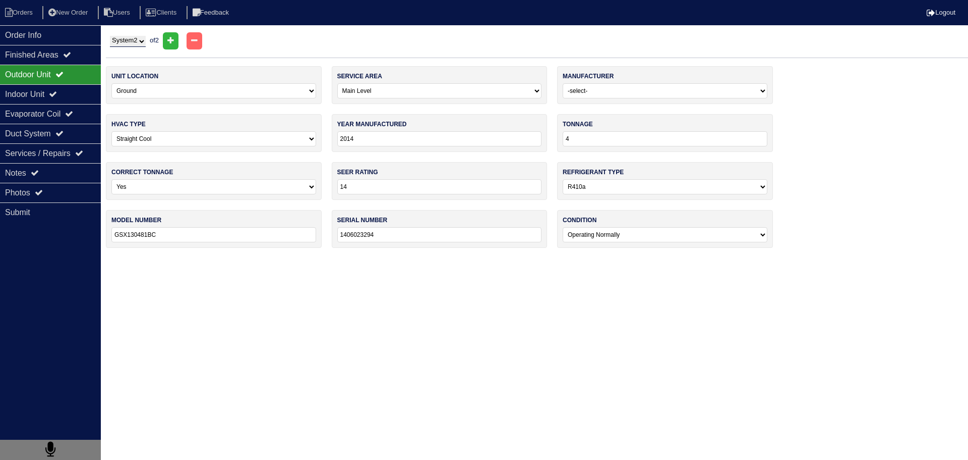
click at [110, 36] on select "System 1 System 2" at bounding box center [128, 41] width 36 height 11
select select "1"
type input "2"
type input "GSX130241DA"
type input "1403003809"
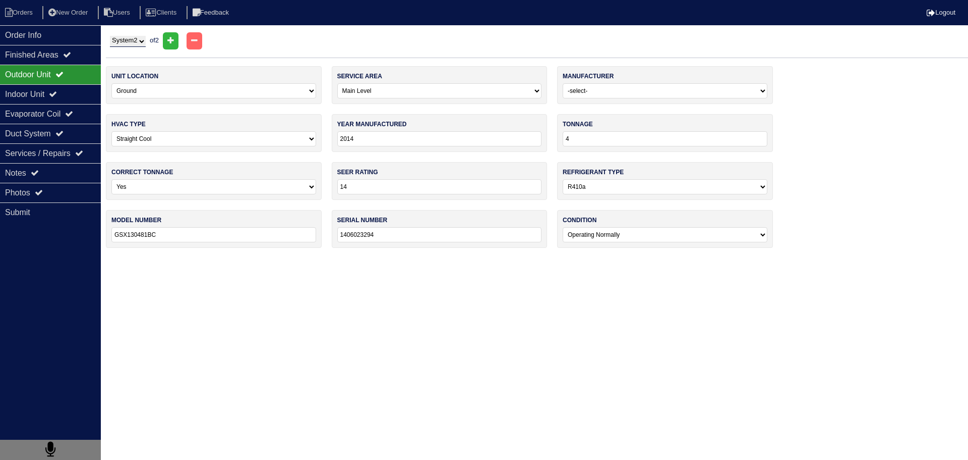
select select "2"
drag, startPoint x: 77, startPoint y: 82, endPoint x: 76, endPoint y: 92, distance: 10.1
click at [77, 84] on div "Outdoor Unit" at bounding box center [50, 75] width 101 height 20
drag, startPoint x: 76, startPoint y: 92, endPoint x: 72, endPoint y: 110, distance: 18.5
click at [76, 92] on div "Indoor Unit" at bounding box center [50, 94] width 101 height 20
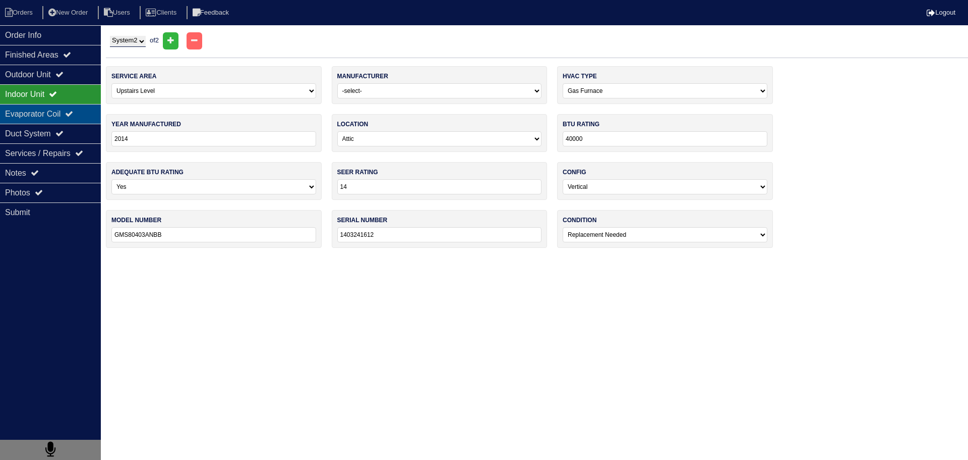
click at [72, 110] on div "Evaporator Coil" at bounding box center [50, 114] width 101 height 20
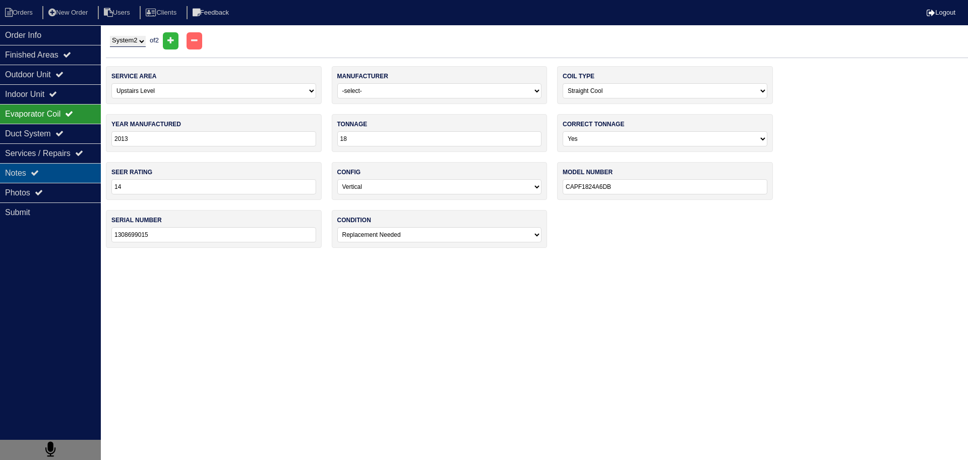
drag, startPoint x: 59, startPoint y: 150, endPoint x: 64, endPoint y: 179, distance: 29.3
click at [59, 155] on div "Services / Repairs" at bounding box center [50, 153] width 101 height 20
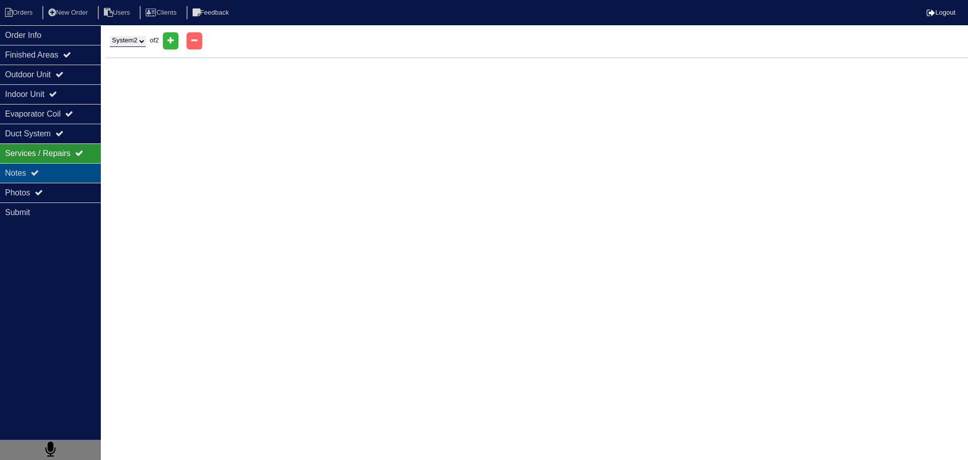
click at [64, 181] on div "Notes" at bounding box center [50, 173] width 101 height 20
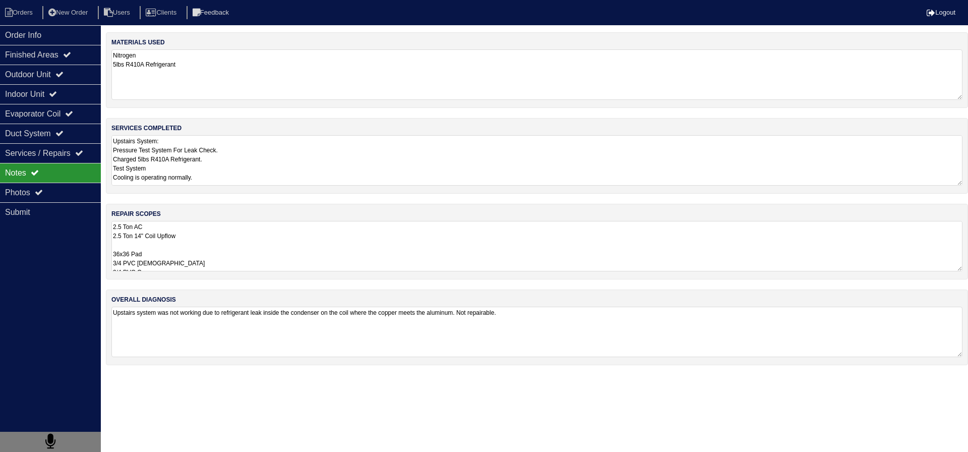
click at [242, 140] on textarea "Upstairs System: Pressure Test System For Leak Check. Charged 5lbs R410A Refrig…" at bounding box center [536, 160] width 851 height 50
click at [36, 186] on div "Photos" at bounding box center [50, 193] width 101 height 20
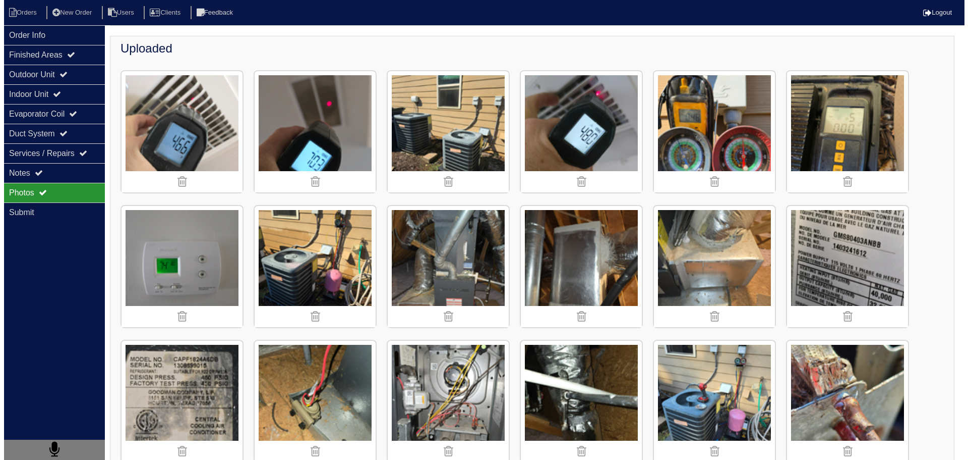
scroll to position [202, 0]
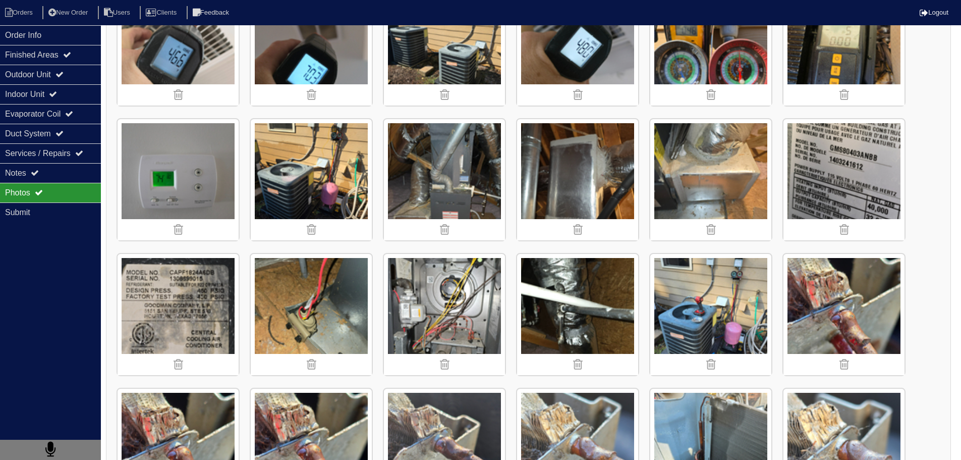
click at [843, 303] on img at bounding box center [843, 314] width 121 height 121
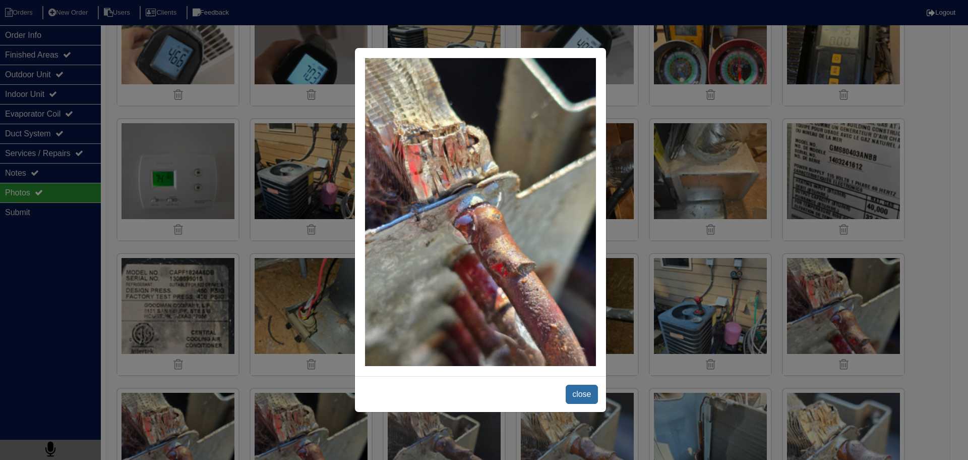
click at [592, 397] on span "close" at bounding box center [582, 393] width 32 height 19
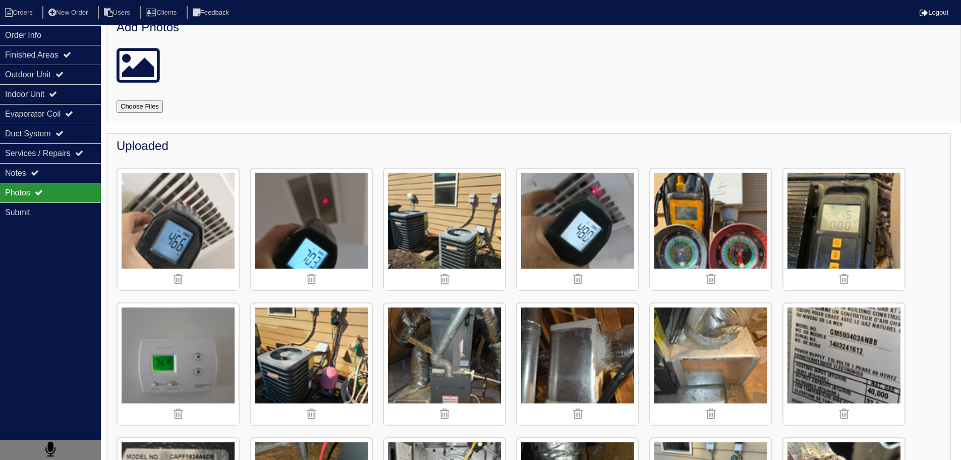
scroll to position [0, 0]
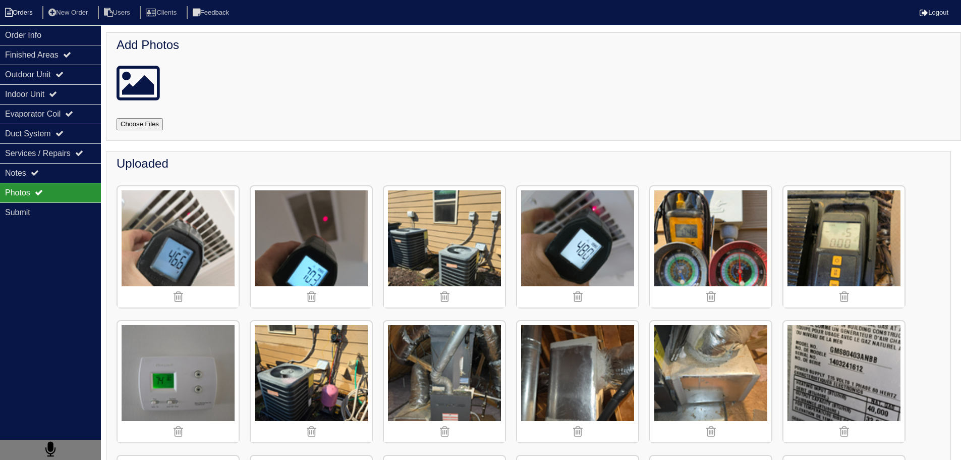
drag, startPoint x: 30, startPoint y: 28, endPoint x: 26, endPoint y: 11, distance: 17.3
click at [30, 28] on div "Order Info" at bounding box center [50, 35] width 101 height 20
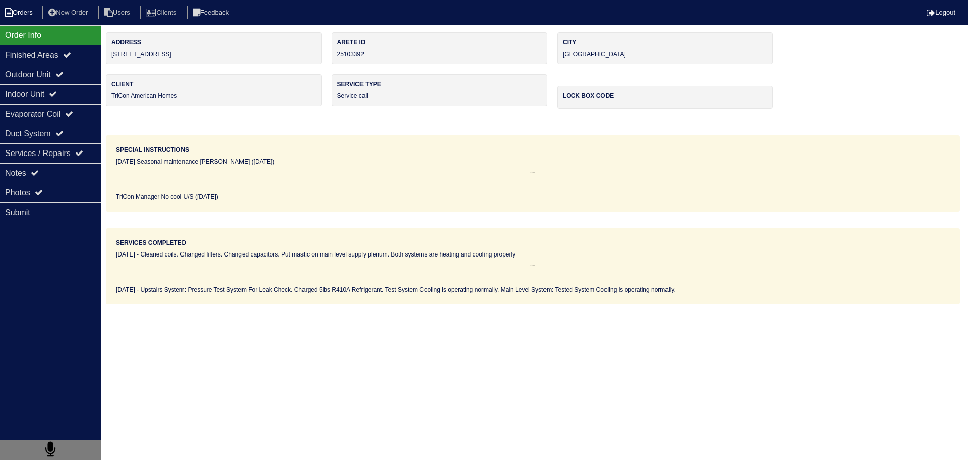
click at [23, 8] on li "Orders" at bounding box center [20, 13] width 41 height 14
select select "15"
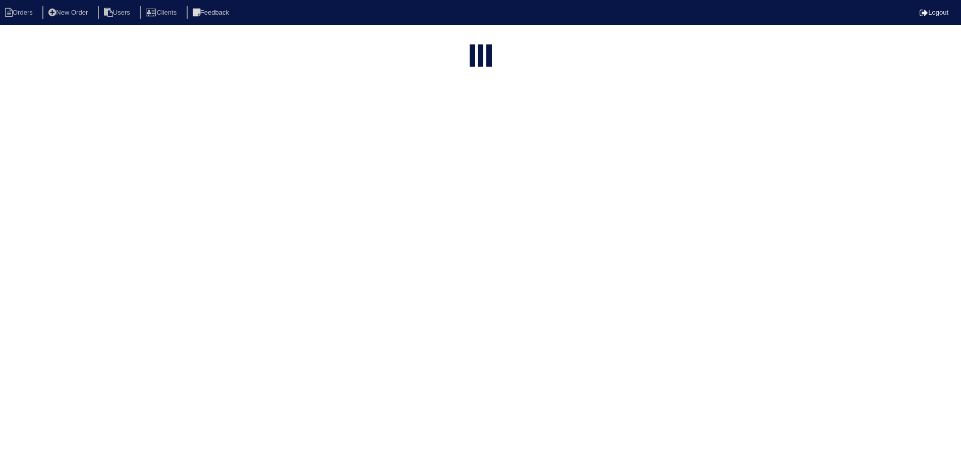
select select "service call"
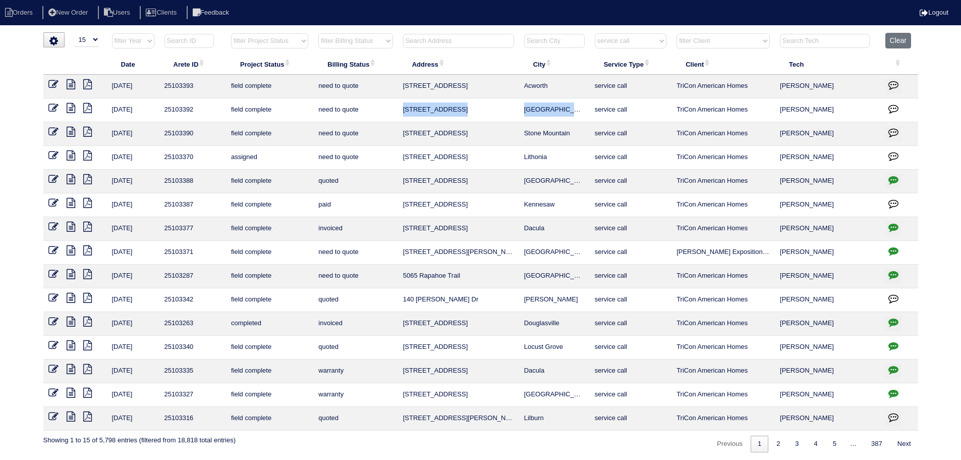
drag, startPoint x: 489, startPoint y: 108, endPoint x: 402, endPoint y: 110, distance: 87.3
click at [402, 110] on tr "[DATE] 25103392 field complete need to quote [STREET_ADDRESS] service call TriC…" at bounding box center [480, 110] width 875 height 24
copy tr "[STREET_ADDRESS]"
click at [71, 85] on icon at bounding box center [71, 84] width 9 height 10
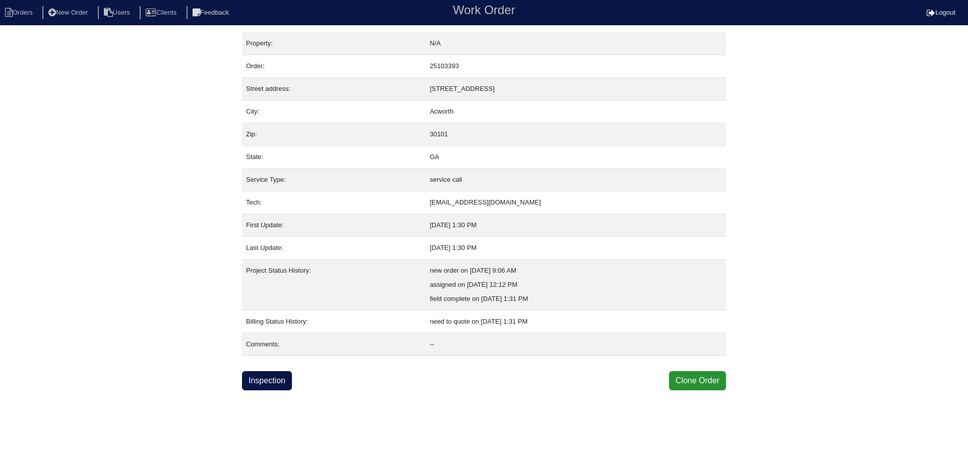
click at [280, 378] on link "Inspection" at bounding box center [267, 380] width 50 height 19
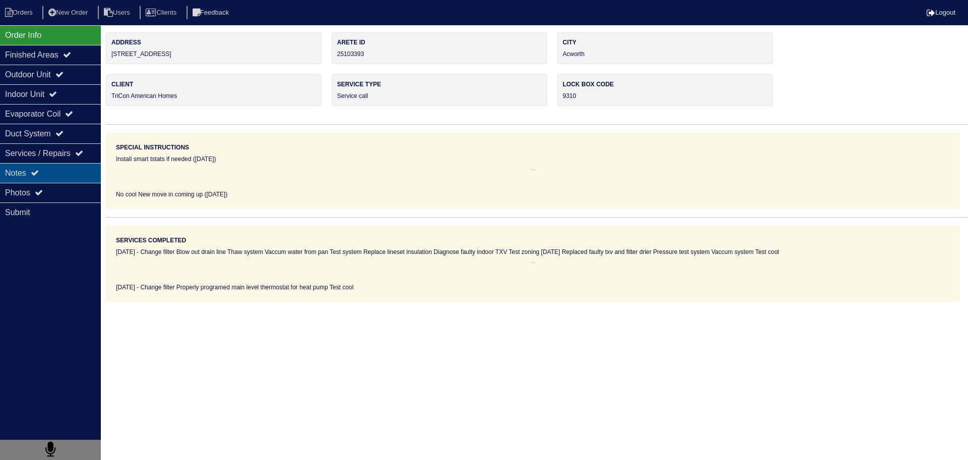
click at [64, 163] on div "Notes" at bounding box center [50, 173] width 101 height 20
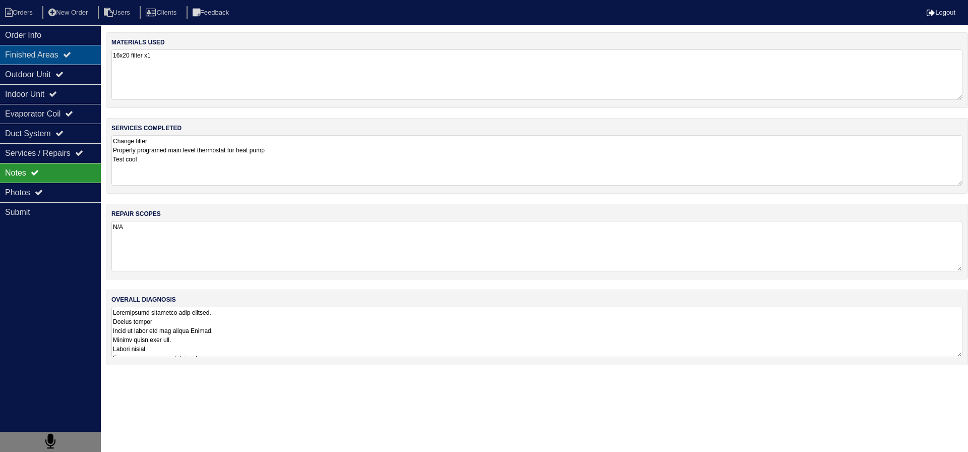
click at [39, 54] on div "Finished Areas" at bounding box center [50, 55] width 101 height 20
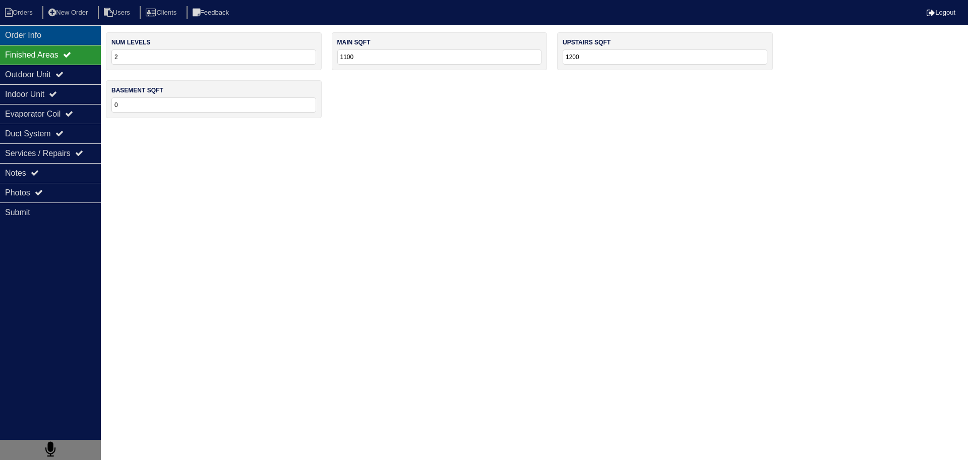
click at [42, 37] on div "Order Info" at bounding box center [50, 35] width 101 height 20
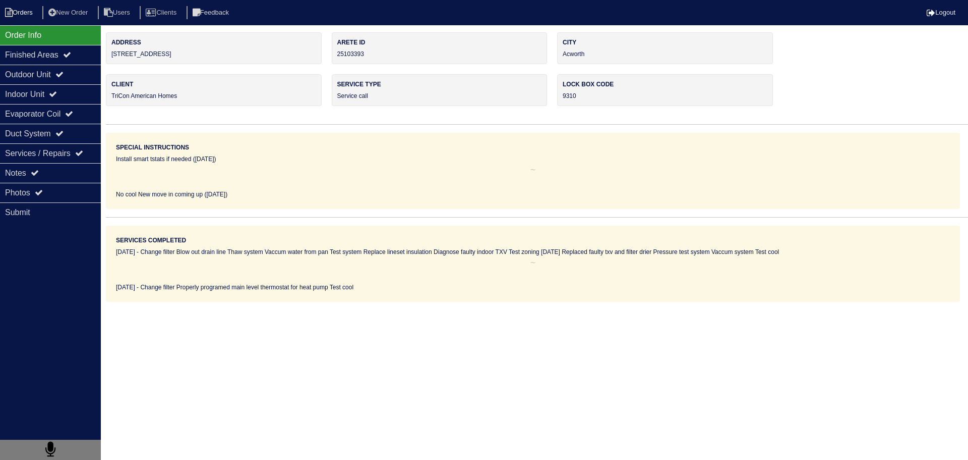
click at [32, 18] on li "Orders" at bounding box center [20, 13] width 41 height 14
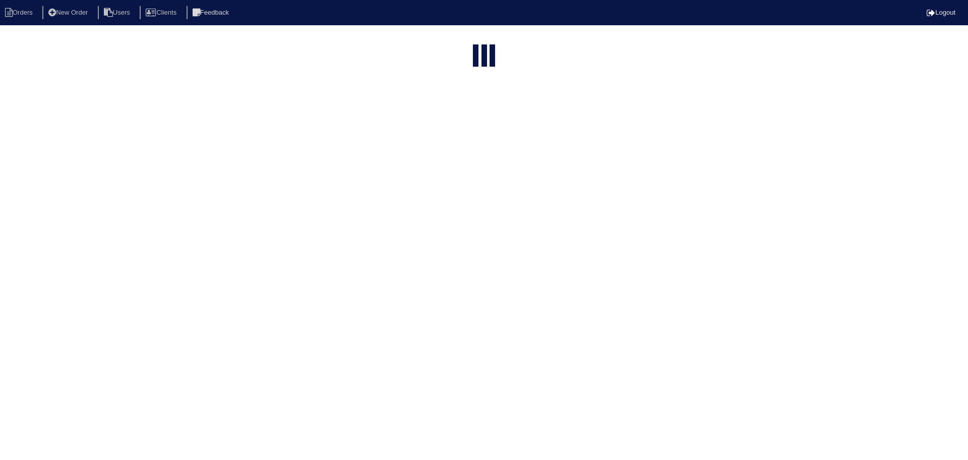
select select "15"
select select "service call"
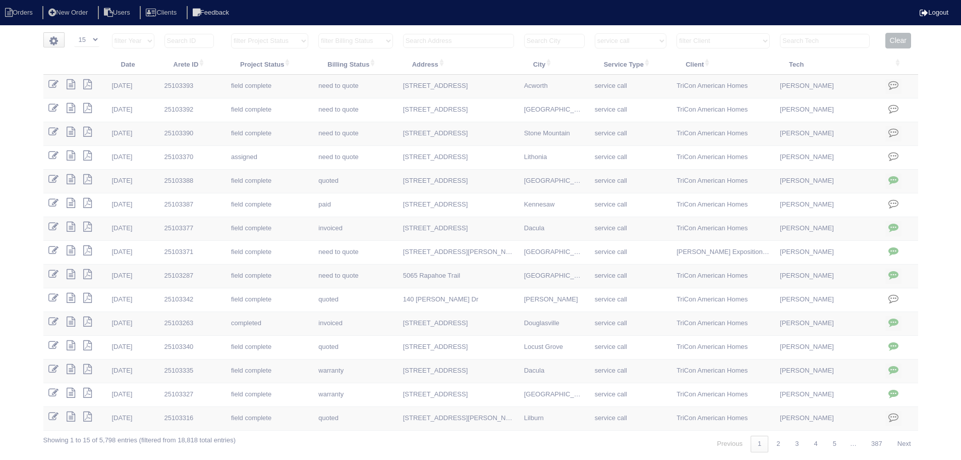
click at [882, 40] on th "Clear" at bounding box center [899, 43] width 38 height 21
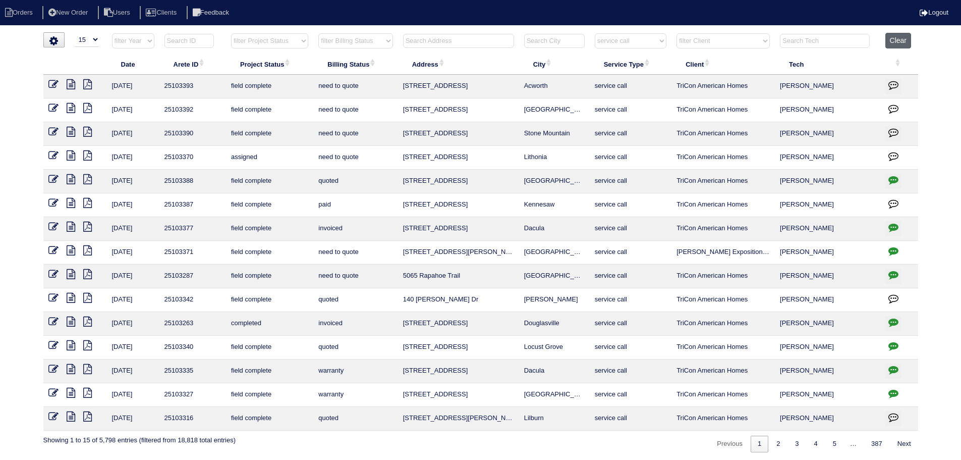
click at [892, 40] on button "Clear" at bounding box center [898, 41] width 26 height 16
select select
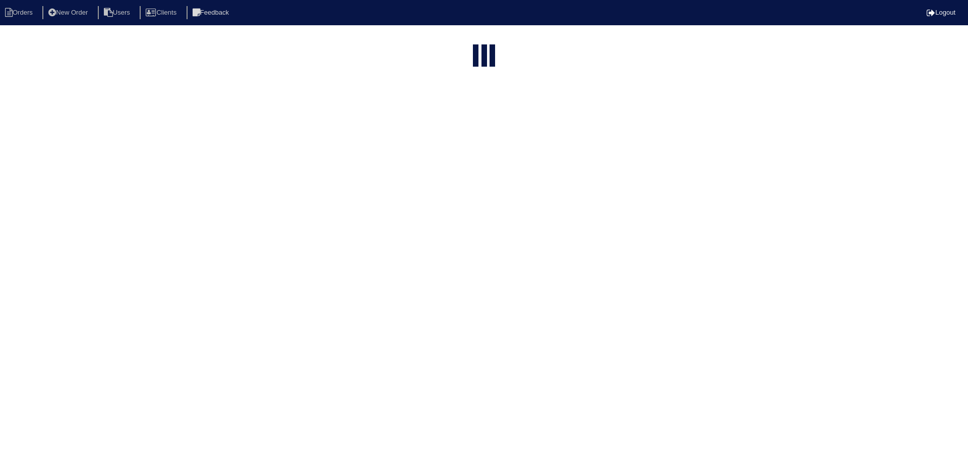
select select "15"
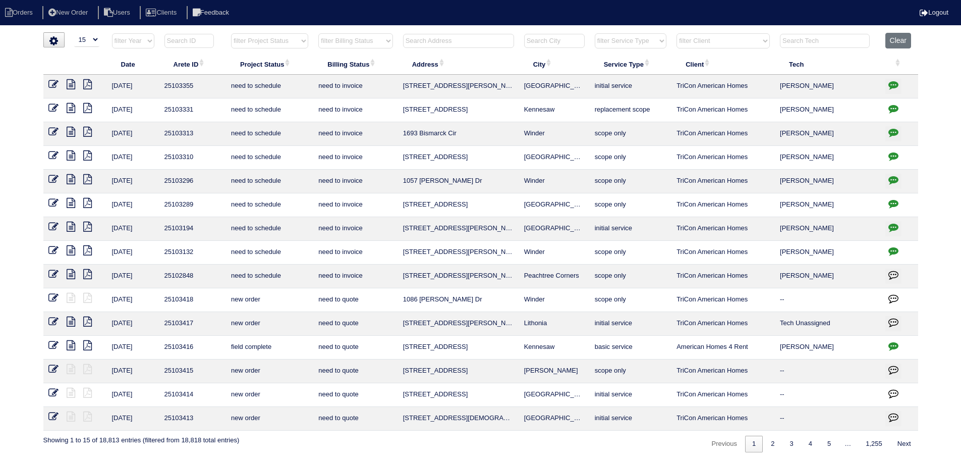
click at [263, 45] on select "filter Project Status -- Any Project Status -- new order assigned in progress f…" at bounding box center [269, 40] width 77 height 15
click at [231, 33] on select "filter Project Status -- Any Project Status -- new order assigned in progress f…" at bounding box center [269, 40] width 77 height 15
select select "assigned"
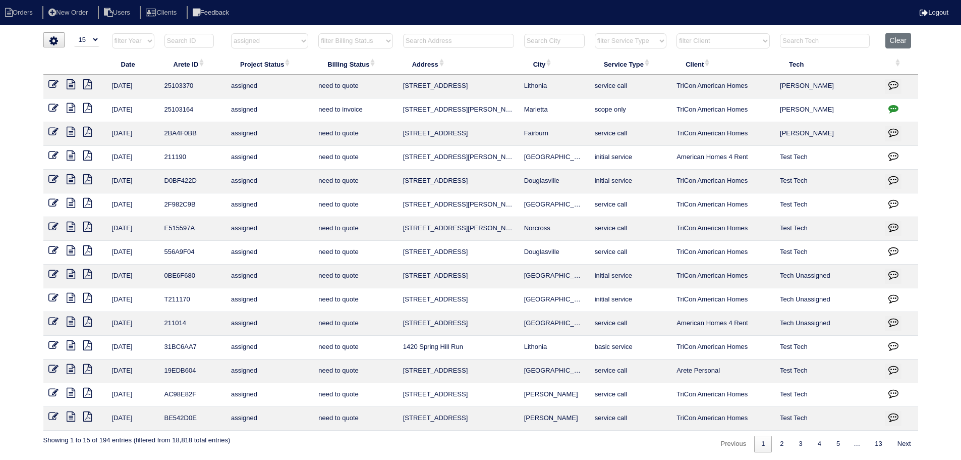
click at [253, 46] on select "filter Project Status -- Any Project Status -- new order assigned in progress f…" at bounding box center [269, 40] width 77 height 15
select select
click at [231, 33] on select "filter Project Status -- Any Project Status -- new order assigned in progress f…" at bounding box center [269, 40] width 77 height 15
click at [439, 32] on html "Orders New Order Users Clients Feedback Logout Orders New Order Users Clients M…" at bounding box center [480, 231] width 961 height 462
click at [443, 42] on input "text" at bounding box center [458, 41] width 111 height 14
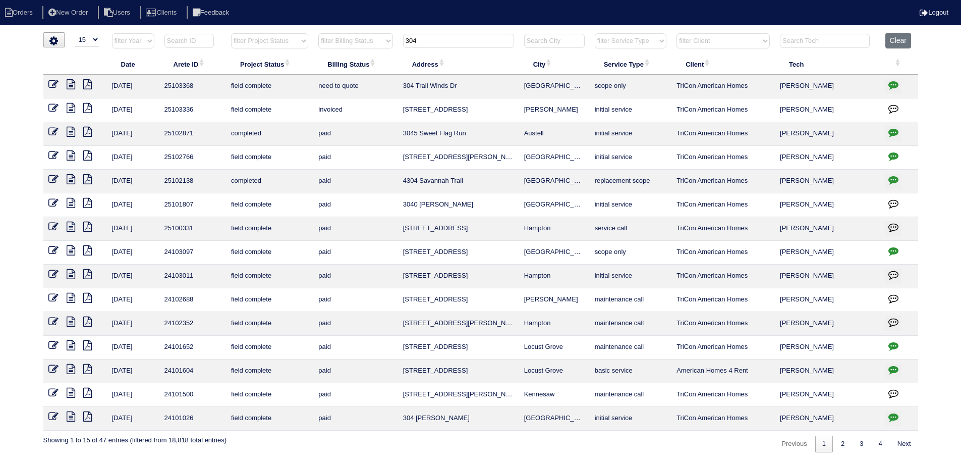
type input "304"
click at [67, 83] on icon at bounding box center [71, 84] width 9 height 10
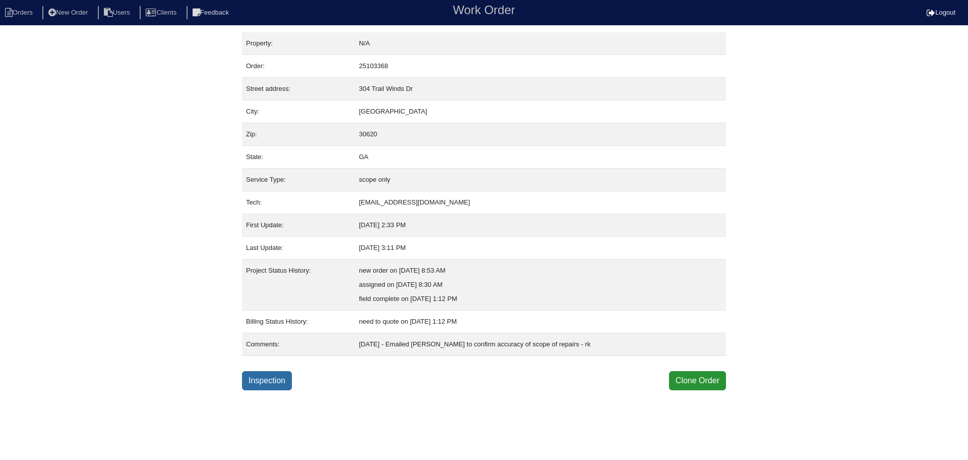
click at [261, 383] on link "Inspection" at bounding box center [267, 380] width 50 height 19
select select "3"
select select "[PERSON_NAME]"
select select "1"
select select "0"
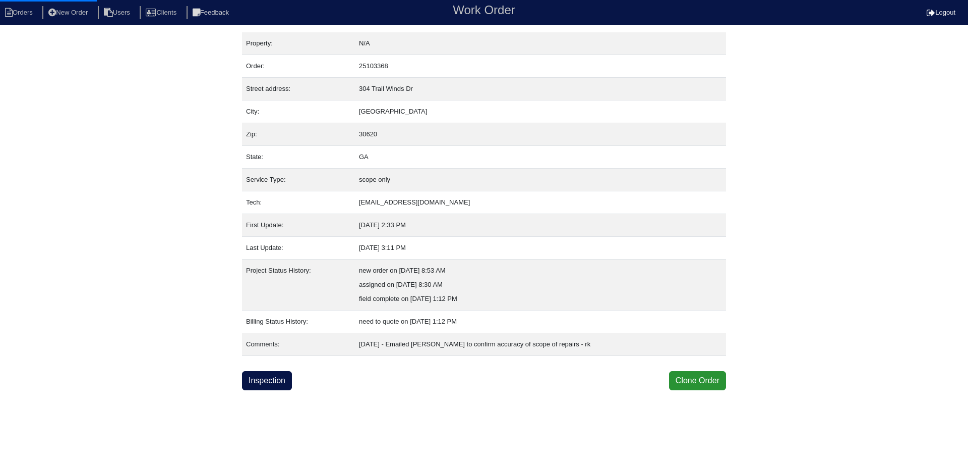
select select "0"
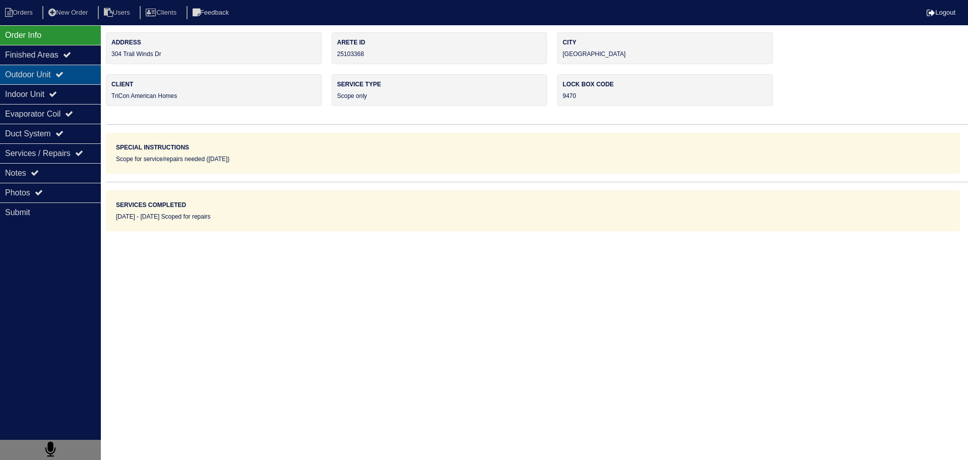
click at [70, 81] on div "Outdoor Unit" at bounding box center [50, 75] width 101 height 20
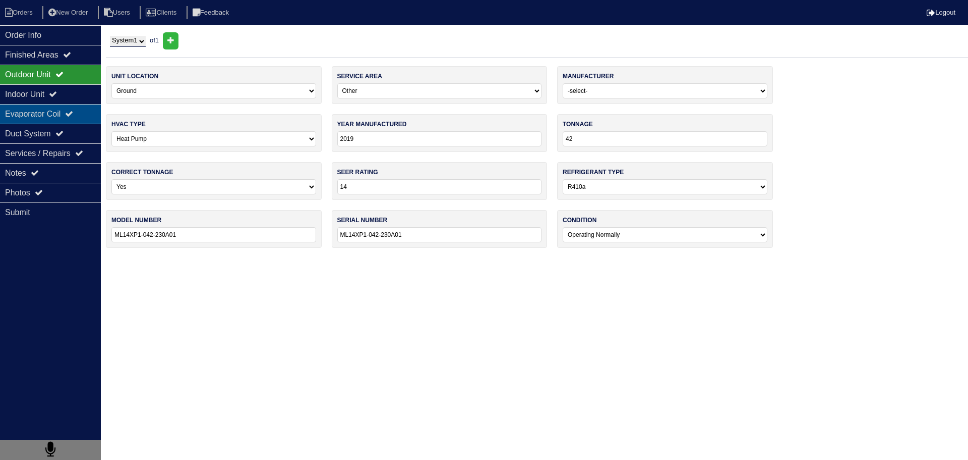
click at [72, 106] on div "Evaporator Coil" at bounding box center [50, 114] width 101 height 20
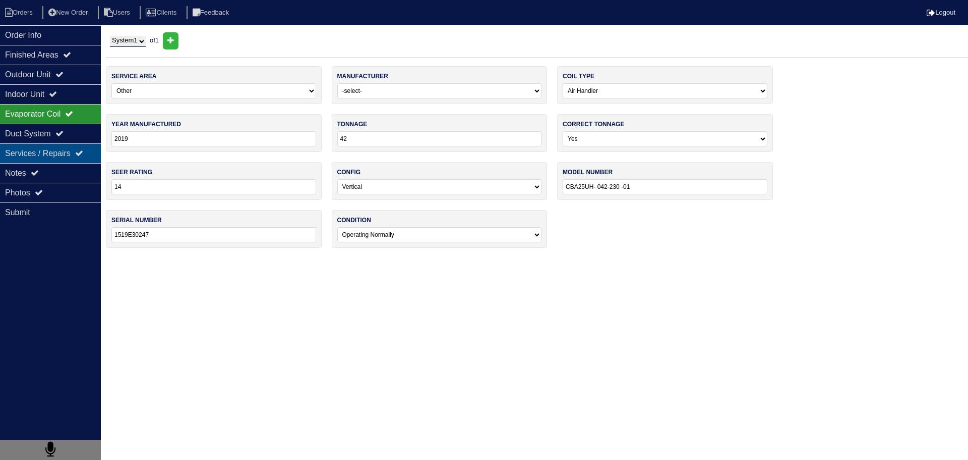
drag, startPoint x: 66, startPoint y: 117, endPoint x: 60, endPoint y: 154, distance: 37.7
click at [66, 118] on div "Evaporator Coil" at bounding box center [50, 114] width 101 height 20
click at [56, 163] on div "Notes" at bounding box center [50, 173] width 101 height 20
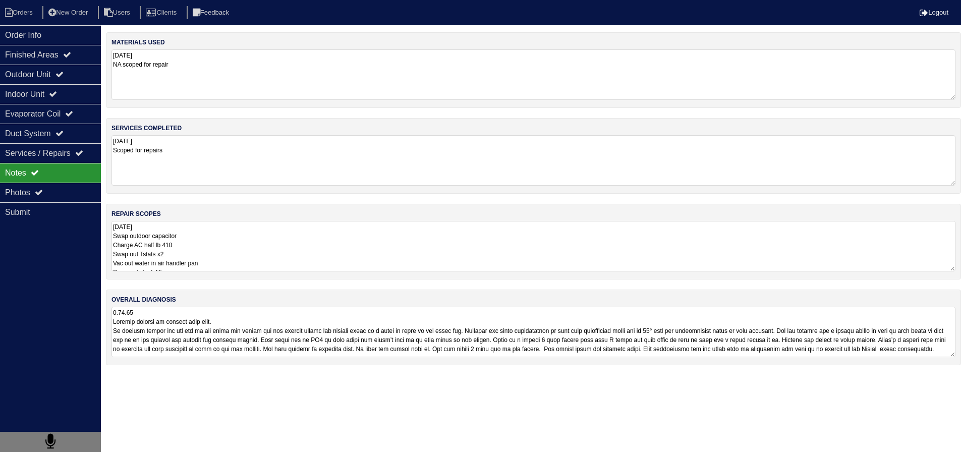
click at [190, 238] on textarea "9.12.25 Swap outdoor capacitor Charge AC half lb 410 Swap out Tstats x2 Vac out…" at bounding box center [533, 246] width 844 height 50
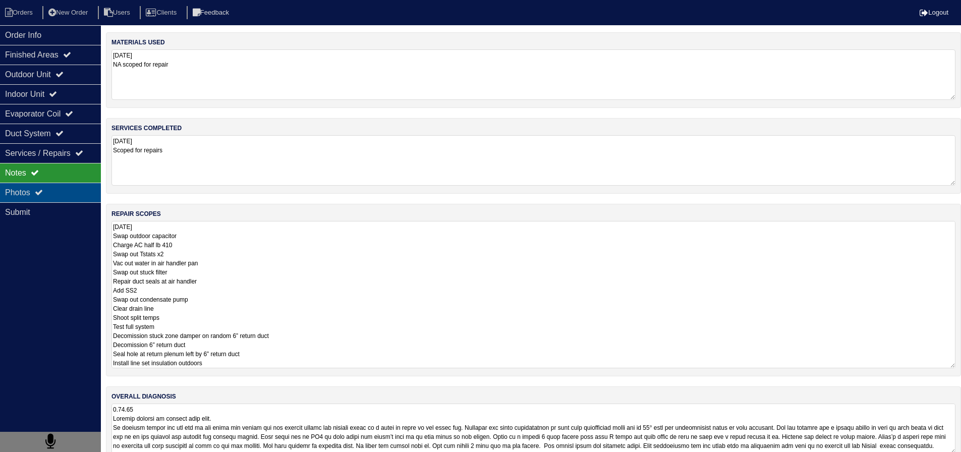
click at [65, 187] on div "Photos" at bounding box center [50, 193] width 101 height 20
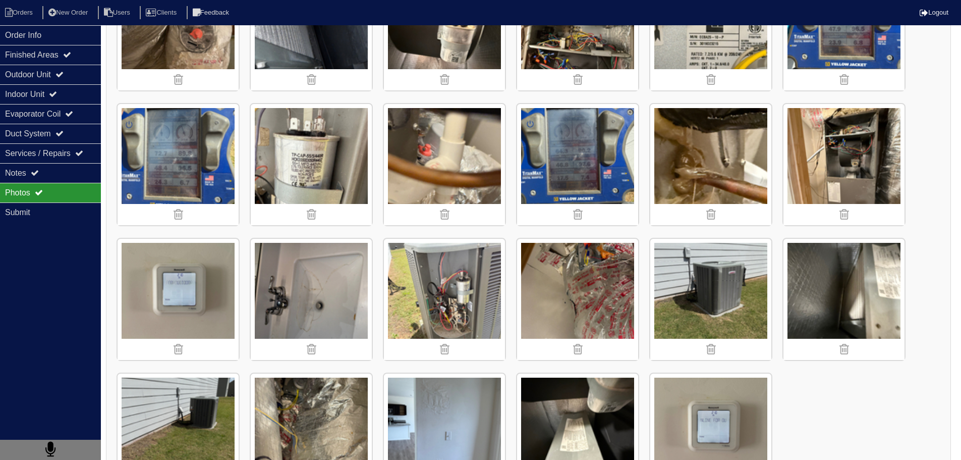
scroll to position [810, 0]
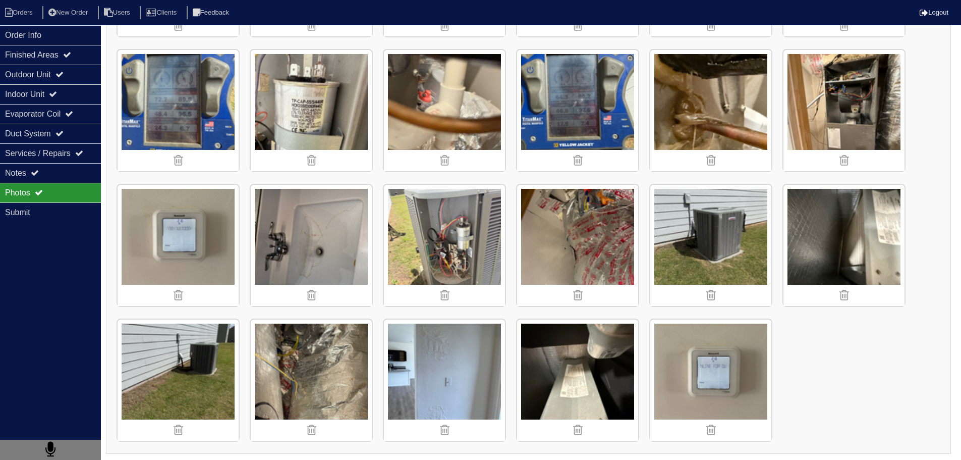
click at [559, 246] on img at bounding box center [577, 245] width 121 height 121
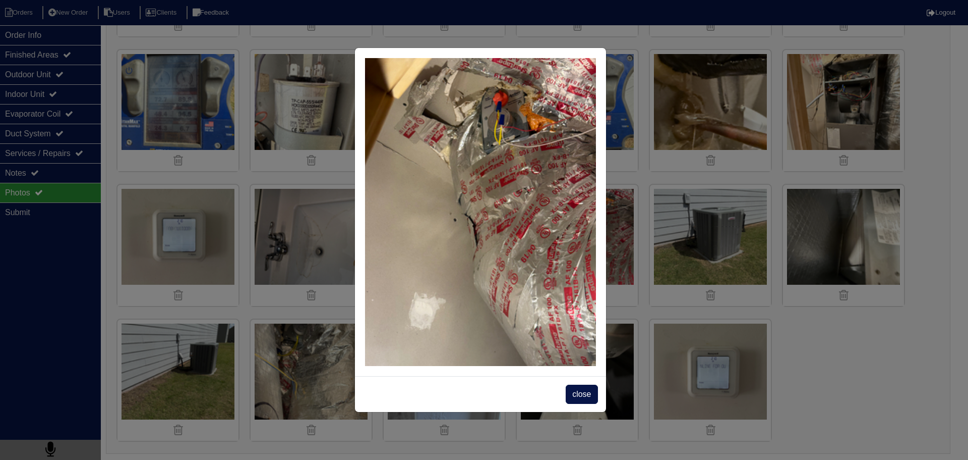
click at [584, 401] on span "close" at bounding box center [582, 393] width 32 height 19
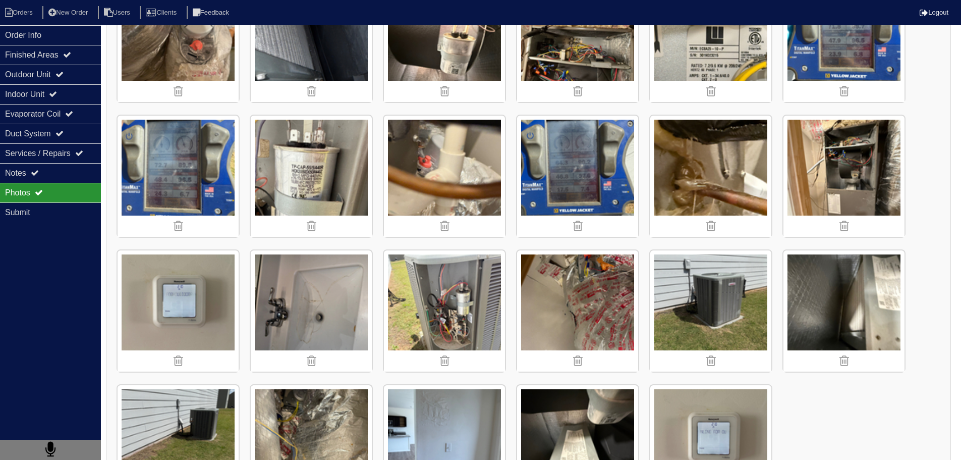
scroll to position [658, 0]
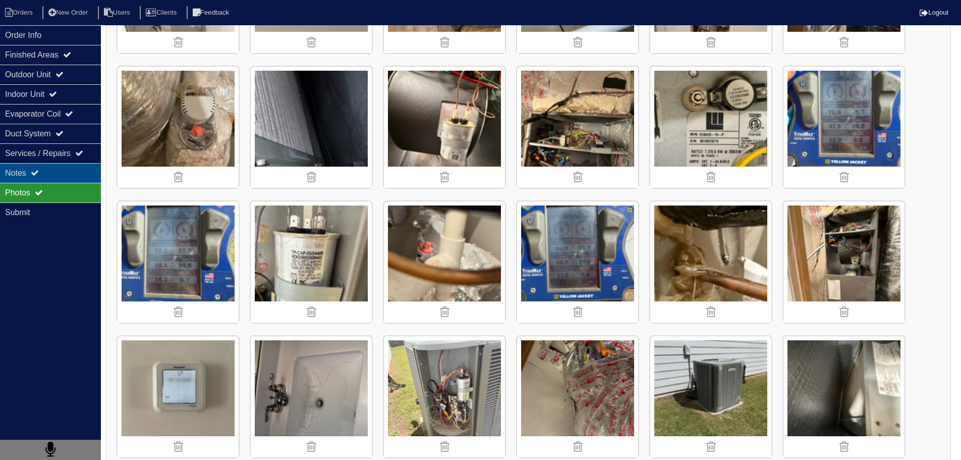
click at [55, 180] on div "Notes" at bounding box center [50, 173] width 101 height 20
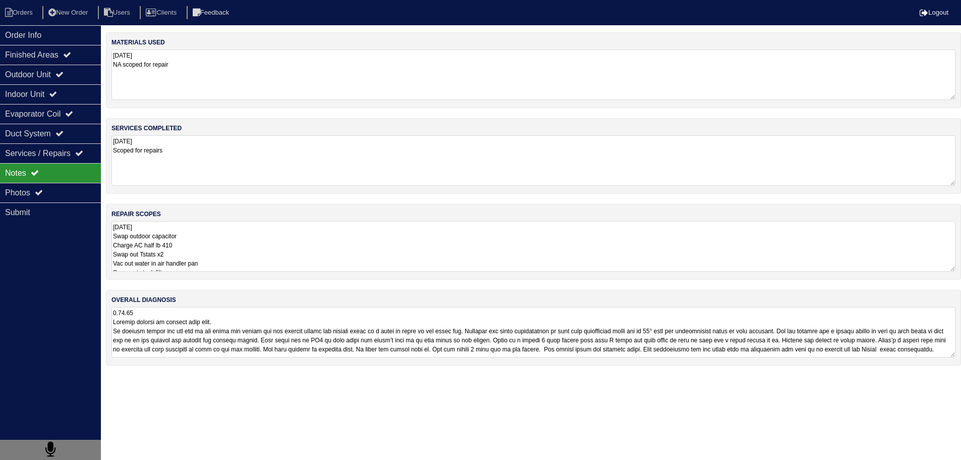
scroll to position [0, 0]
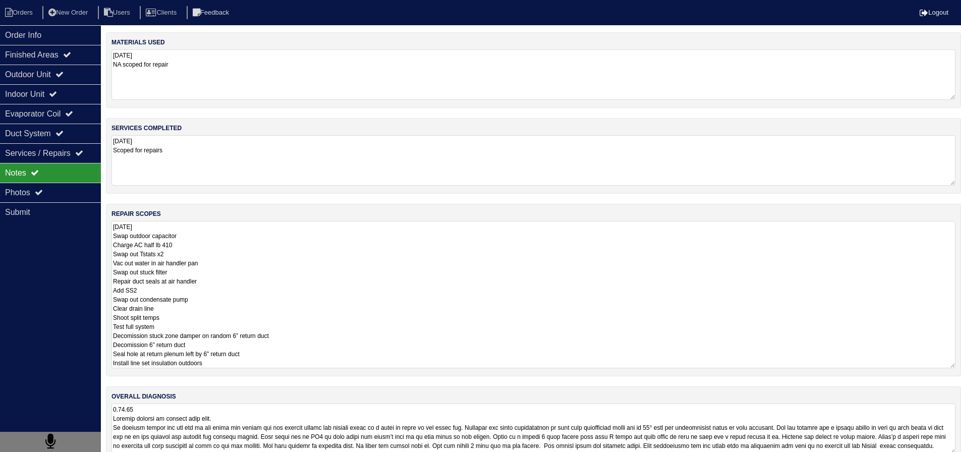
click at [254, 239] on textarea "9.12.25 Swap outdoor capacitor Charge AC half lb 410 Swap out Tstats x2 Vac out…" at bounding box center [533, 294] width 844 height 147
click at [51, 188] on div "Photos" at bounding box center [50, 193] width 101 height 20
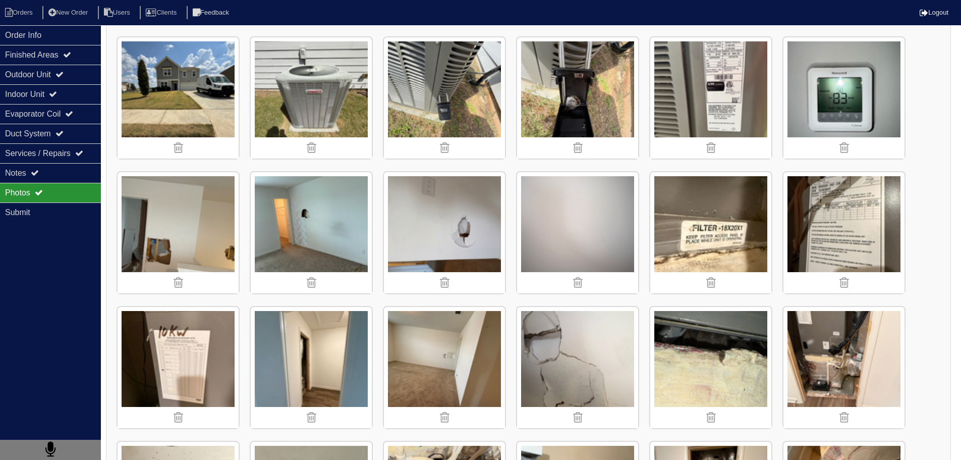
scroll to position [202, 0]
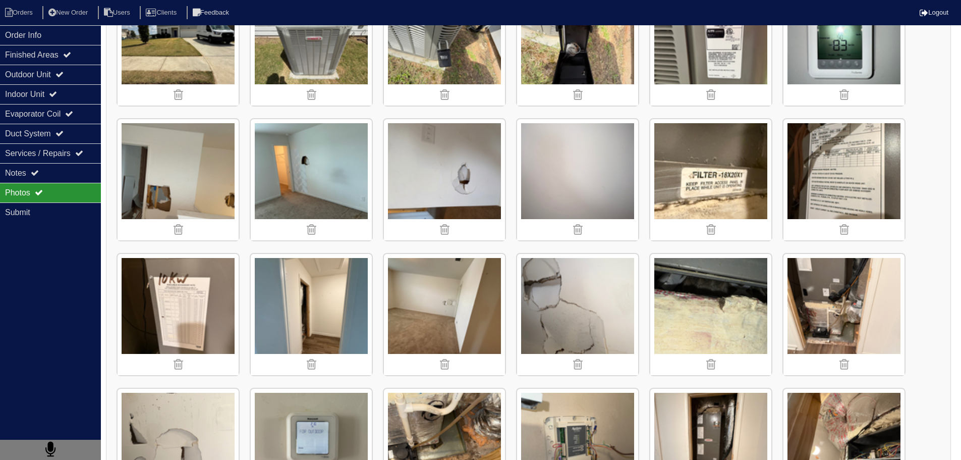
click at [842, 305] on img at bounding box center [843, 314] width 121 height 121
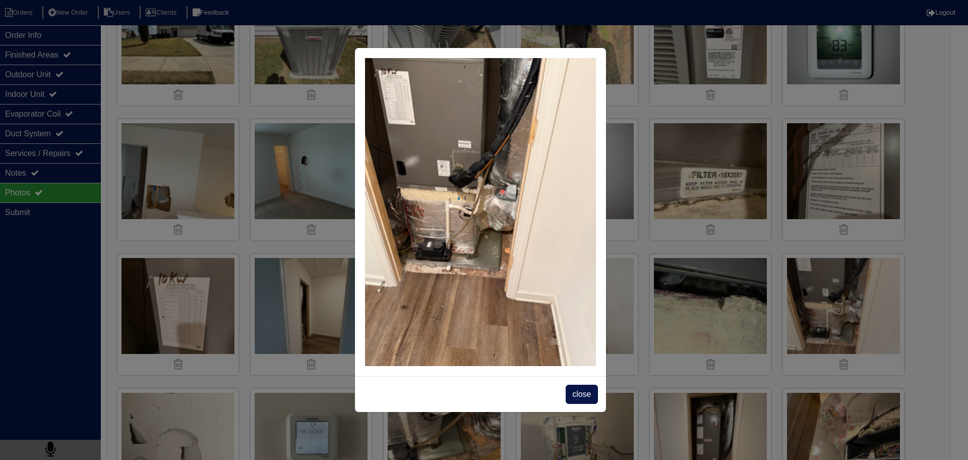
click at [583, 392] on span "close" at bounding box center [582, 393] width 32 height 19
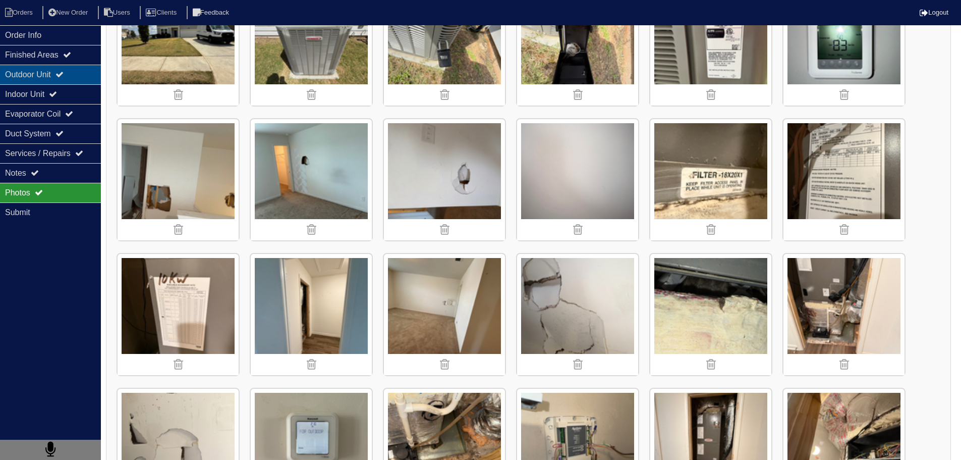
click at [67, 82] on div "Outdoor Unit" at bounding box center [50, 75] width 101 height 20
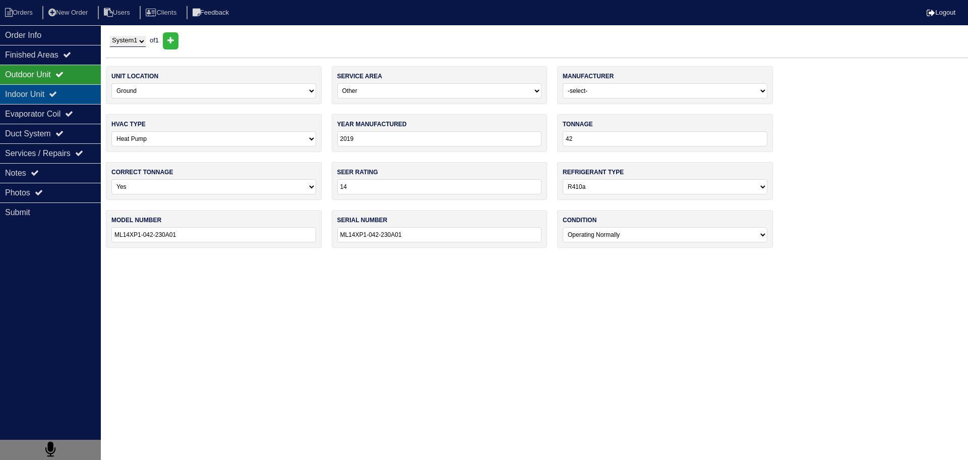
click at [63, 98] on div "Indoor Unit" at bounding box center [50, 94] width 101 height 20
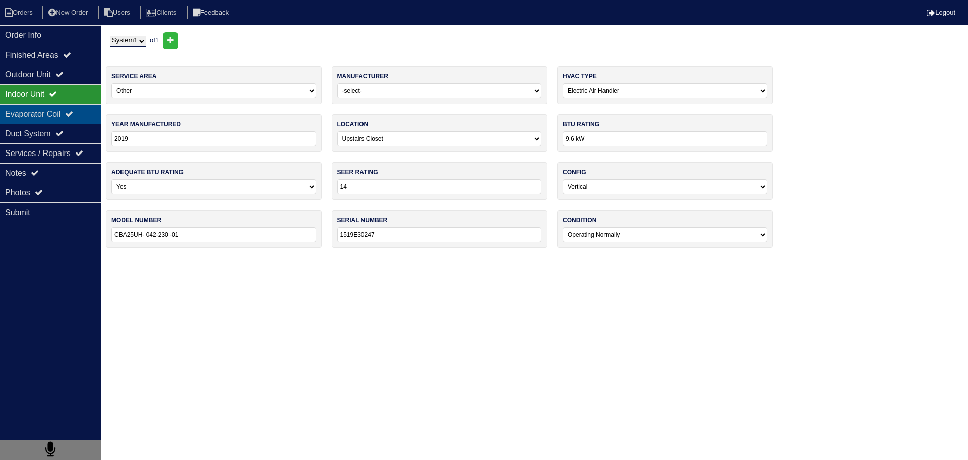
click at [56, 117] on div "Evaporator Coil" at bounding box center [50, 114] width 101 height 20
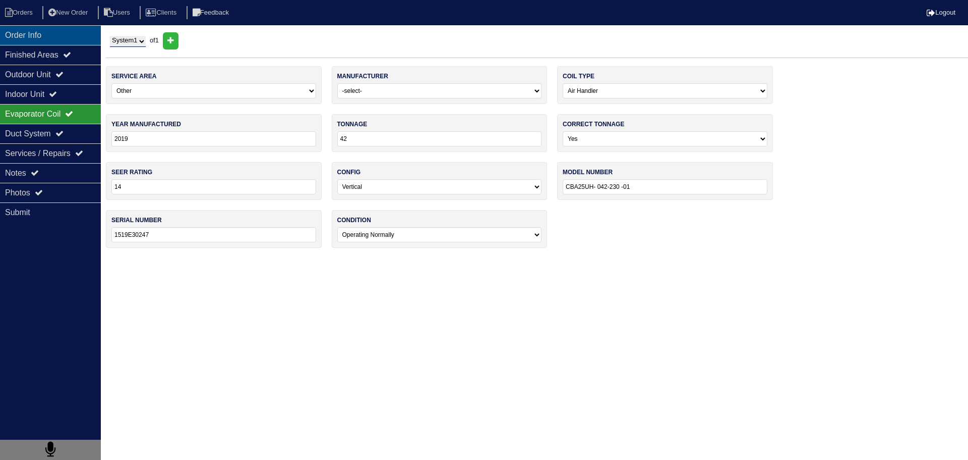
click at [56, 34] on div "Order Info" at bounding box center [50, 35] width 101 height 20
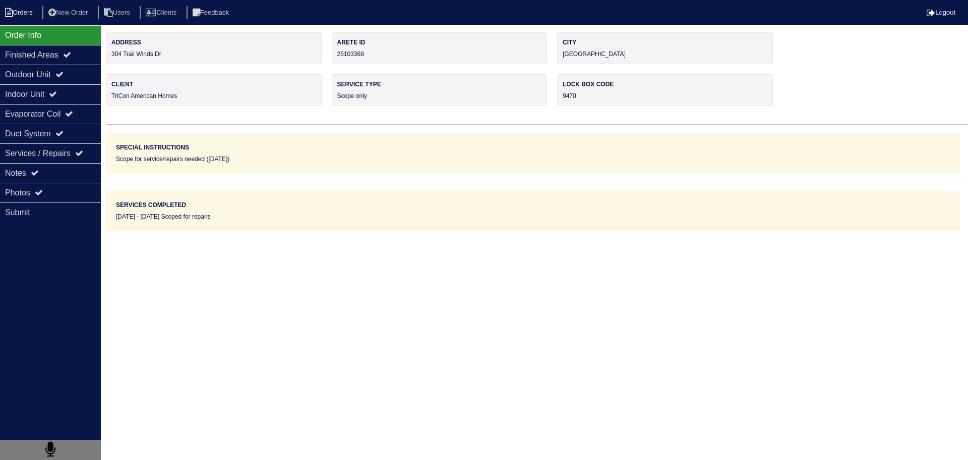
click at [18, 12] on li "Orders" at bounding box center [20, 13] width 41 height 14
select select "15"
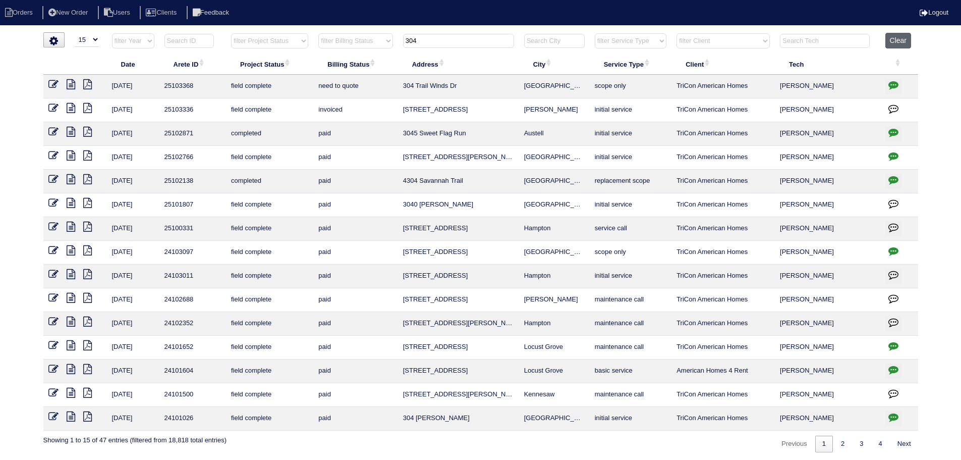
drag, startPoint x: 901, startPoint y: 40, endPoint x: 894, endPoint y: 43, distance: 7.7
click at [901, 40] on button "Clear" at bounding box center [898, 41] width 26 height 16
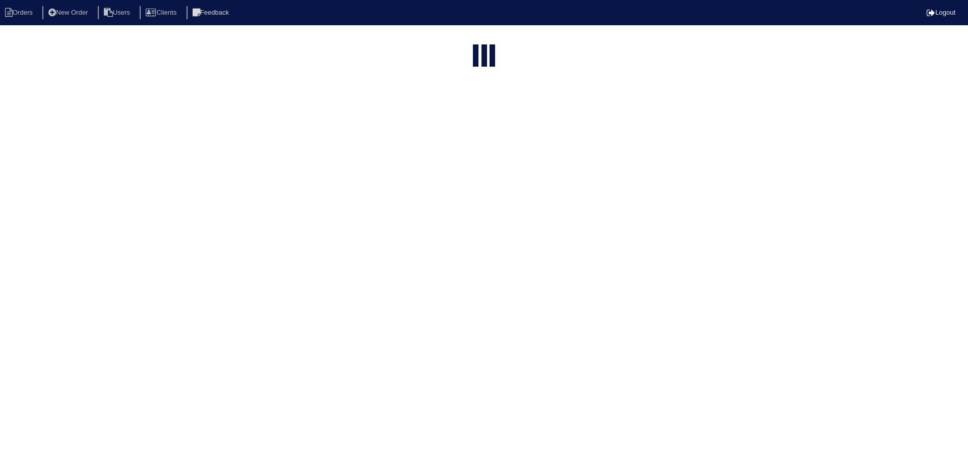
select select "15"
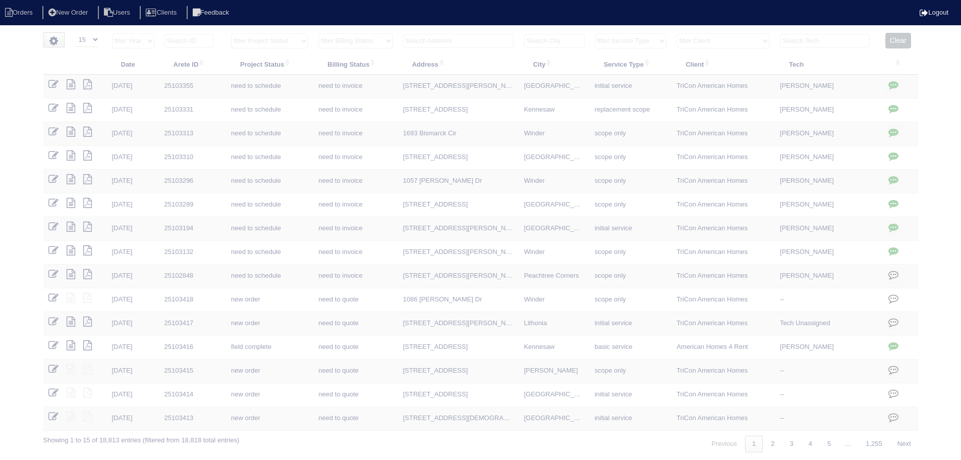
click at [288, 44] on select "filter Project Status -- Any Project Status -- new order assigned in progress f…" at bounding box center [269, 40] width 77 height 15
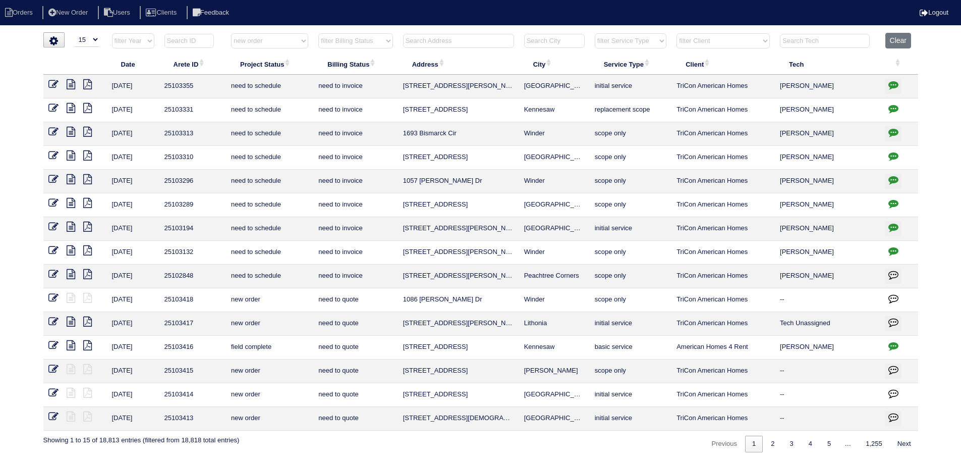
click at [231, 33] on select "filter Project Status -- Any Project Status -- new order assigned in progress f…" at bounding box center [269, 40] width 77 height 15
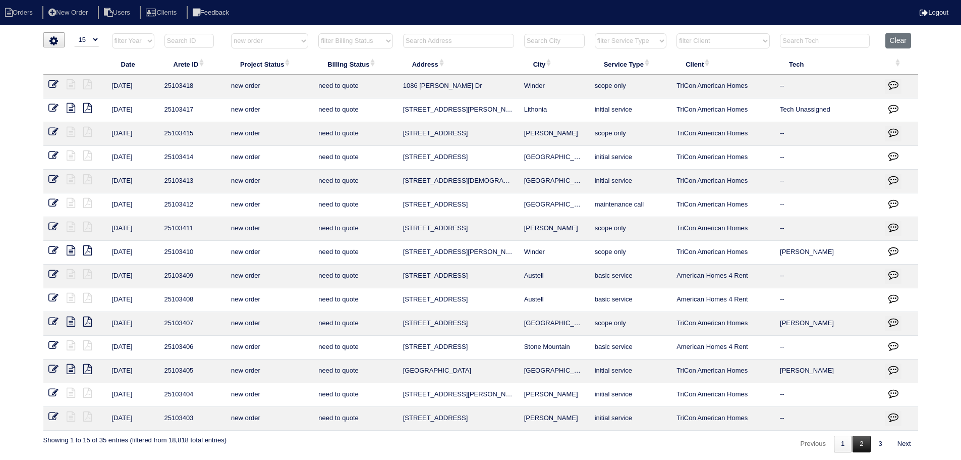
click at [864, 447] on link "2" at bounding box center [861, 443] width 18 height 17
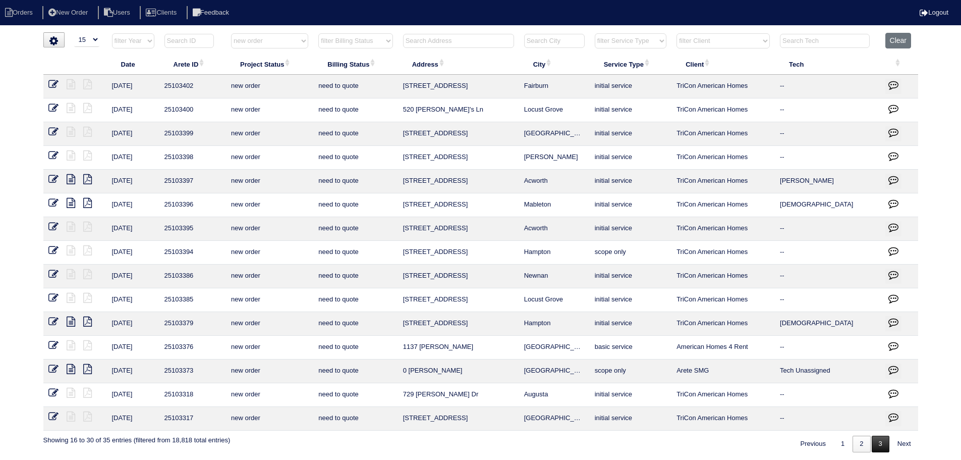
click at [877, 442] on link "3" at bounding box center [881, 443] width 18 height 17
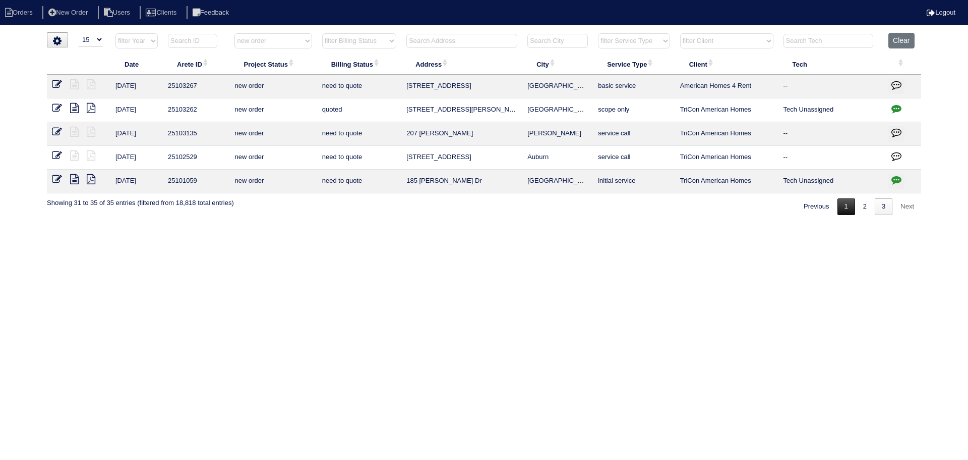
click at [852, 207] on link "1" at bounding box center [847, 206] width 18 height 17
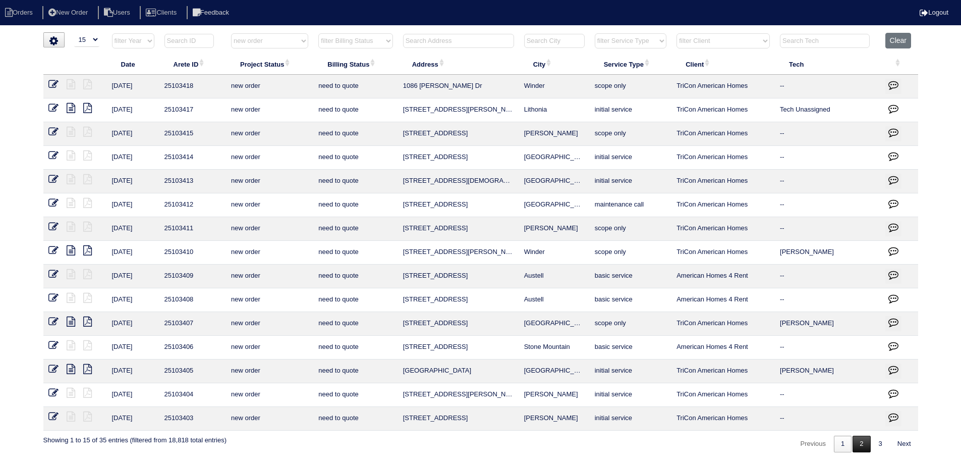
click at [856, 446] on link "2" at bounding box center [861, 443] width 18 height 17
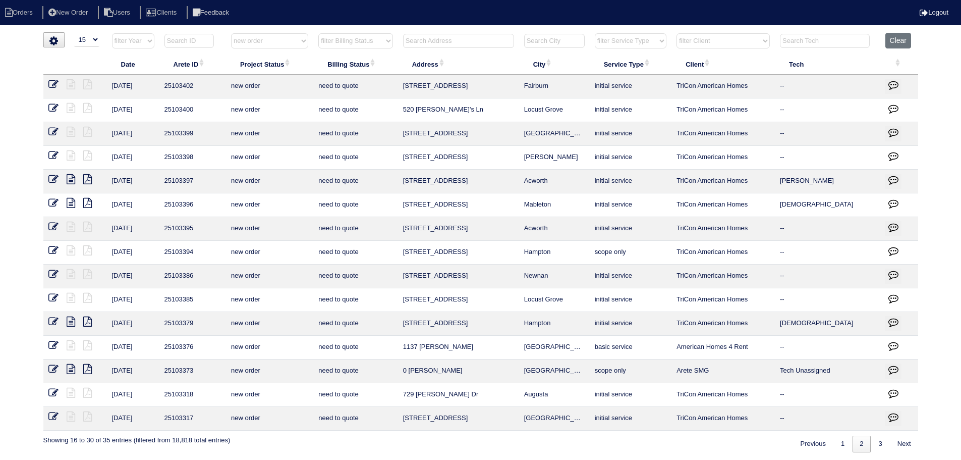
click at [833, 432] on div "Previous 1 2 3 Next" at bounding box center [855, 441] width 126 height 22
click at [844, 439] on link "1" at bounding box center [843, 443] width 18 height 17
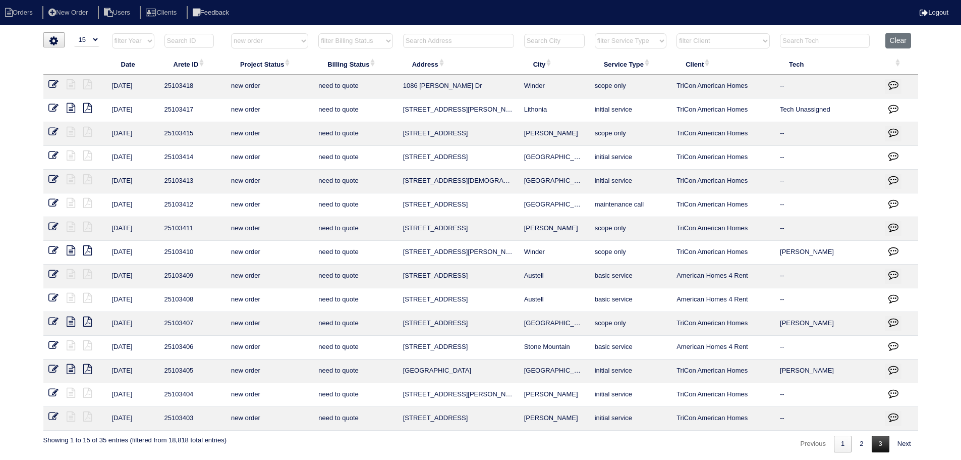
click at [876, 440] on link "3" at bounding box center [881, 443] width 18 height 17
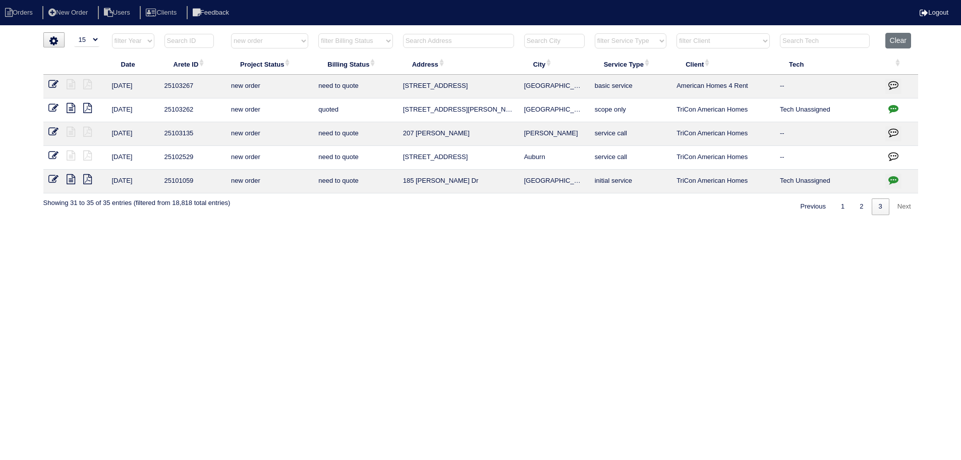
select select "new order"
click at [905, 47] on button "Clear" at bounding box center [902, 41] width 26 height 16
select select
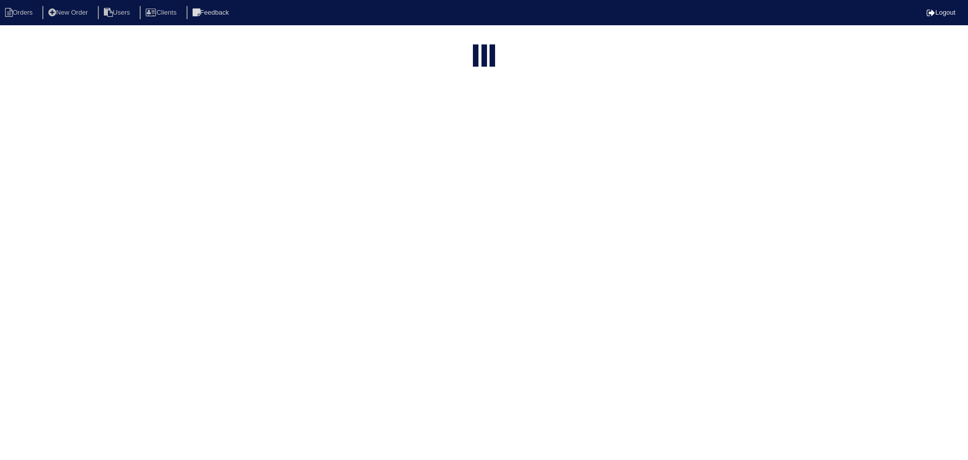
select select "15"
